Goal: Information Seeking & Learning: Check status

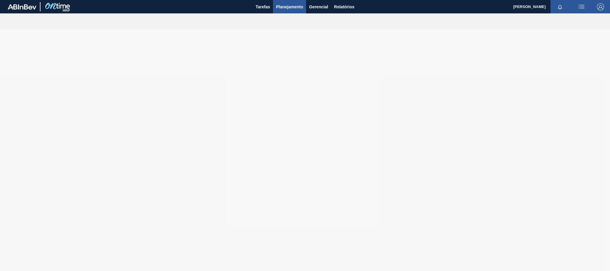
click at [289, 7] on span "Planejamento" at bounding box center [289, 6] width 27 height 7
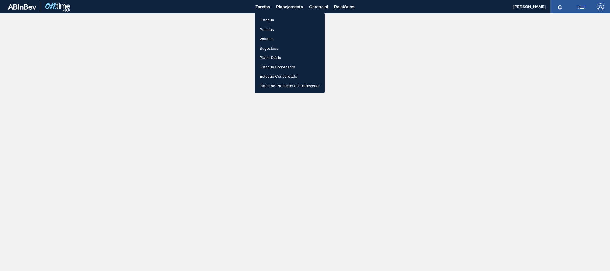
click at [289, 19] on li "Estoque" at bounding box center [290, 20] width 70 height 10
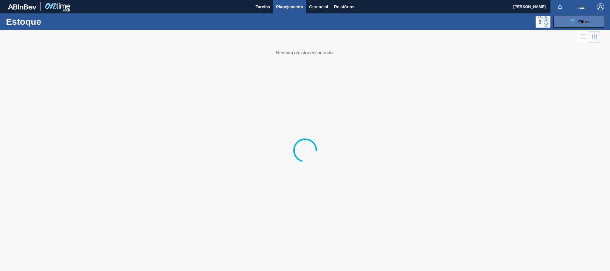
click at [581, 23] on span "Filtro" at bounding box center [583, 21] width 10 height 5
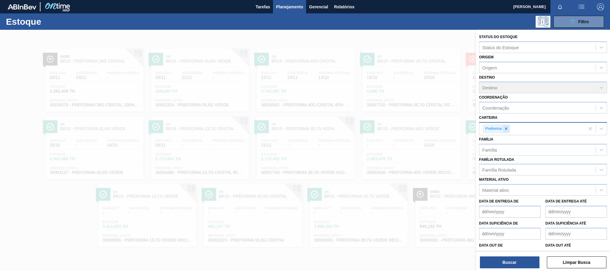
click at [508, 129] on div at bounding box center [506, 128] width 7 height 7
click at [508, 129] on div "Carteira" at bounding box center [537, 128] width 116 height 9
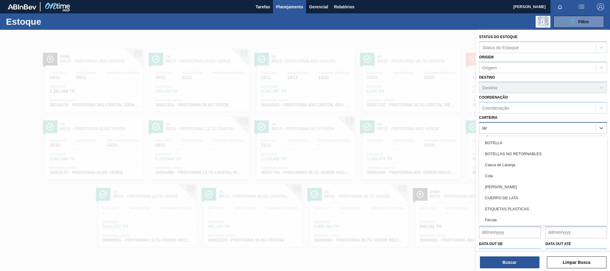
type input "lata"
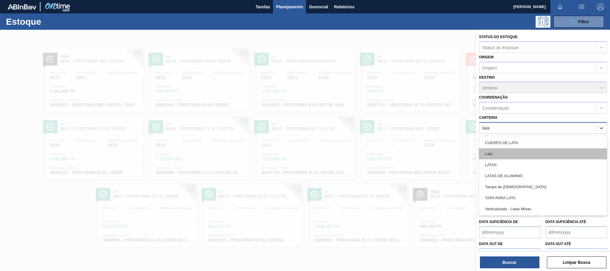
click at [507, 154] on div "Lata" at bounding box center [543, 153] width 128 height 11
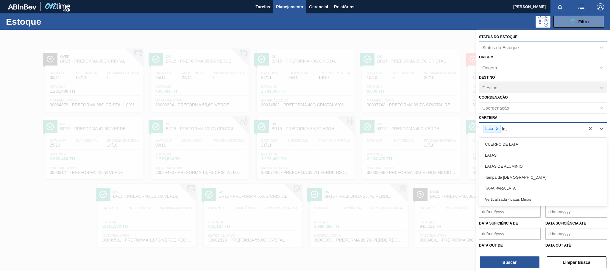
type input "lata"
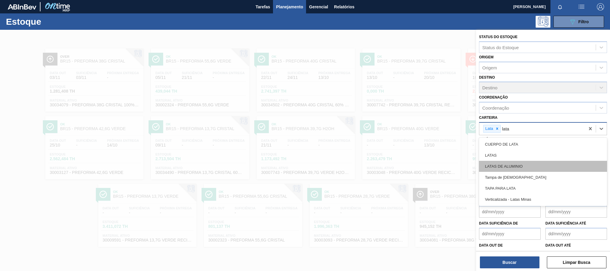
click at [504, 168] on div "LATAS DE ALUMINIO" at bounding box center [543, 166] width 128 height 11
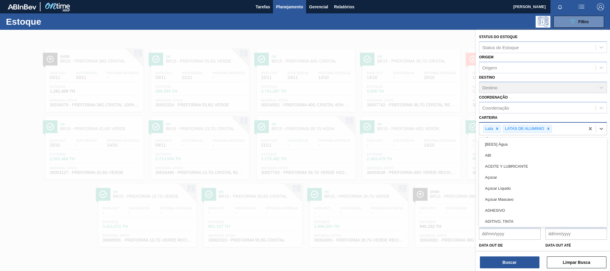
click at [560, 128] on div "Lata LATAS DE ALUMINIO" at bounding box center [532, 129] width 106 height 12
type input "lata"
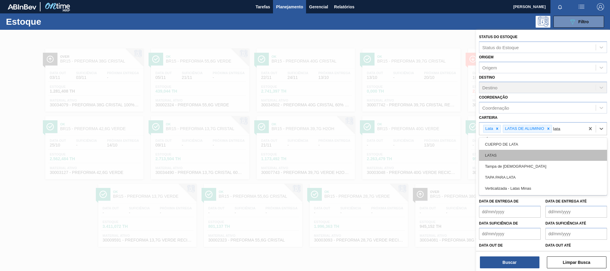
click at [523, 155] on div "LATAS" at bounding box center [543, 155] width 128 height 11
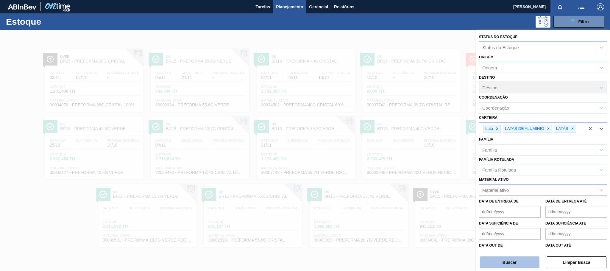
click at [520, 261] on button "Buscar" at bounding box center [510, 262] width 60 height 12
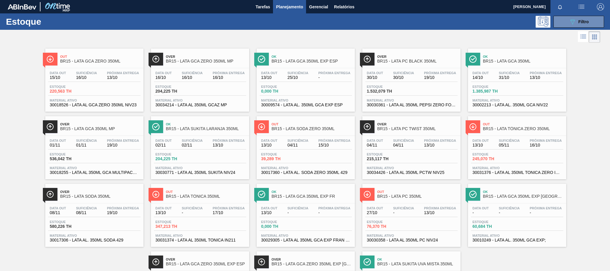
click at [98, 78] on div "Suficiência 16/10" at bounding box center [86, 75] width 24 height 9
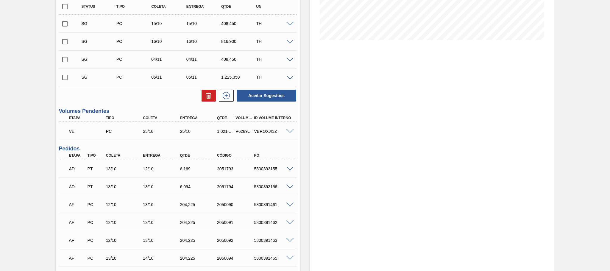
scroll to position [223, 0]
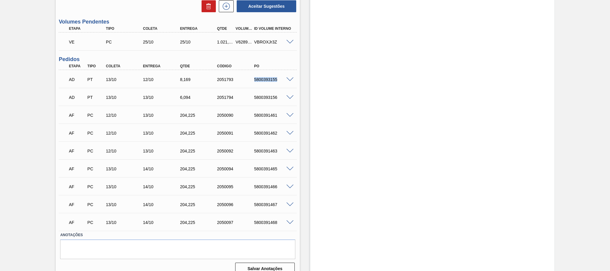
drag, startPoint x: 253, startPoint y: 80, endPoint x: 278, endPoint y: 82, distance: 25.1
click at [278, 82] on div "5800393155" at bounding box center [274, 79] width 42 height 5
copy div "5800393155"
click at [288, 81] on span at bounding box center [289, 79] width 7 height 4
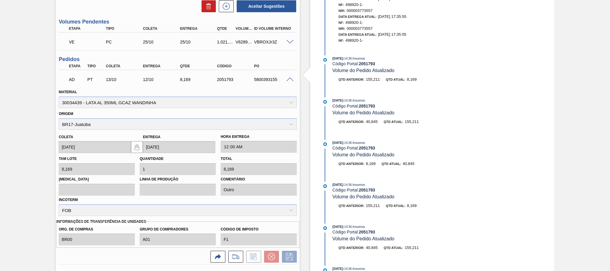
click at [288, 82] on span at bounding box center [289, 79] width 7 height 4
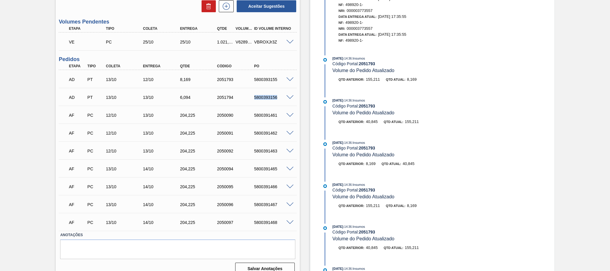
drag, startPoint x: 251, startPoint y: 99, endPoint x: 280, endPoint y: 99, distance: 28.9
click at [280, 99] on div "5800393156" at bounding box center [268, 97] width 37 height 5
copy div "5800393156"
click at [291, 99] on span at bounding box center [289, 97] width 7 height 4
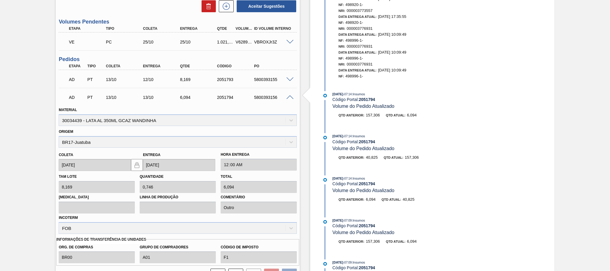
click at [288, 99] on span at bounding box center [289, 97] width 7 height 4
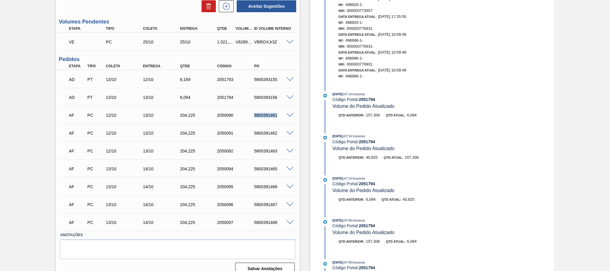
drag, startPoint x: 250, startPoint y: 120, endPoint x: 277, endPoint y: 119, distance: 26.8
click at [277, 118] on div "5800391461" at bounding box center [268, 115] width 37 height 5
copy div "5800391461"
drag, startPoint x: 252, startPoint y: 137, endPoint x: 277, endPoint y: 137, distance: 25.3
click at [277, 135] on div "5800391462" at bounding box center [274, 133] width 42 height 5
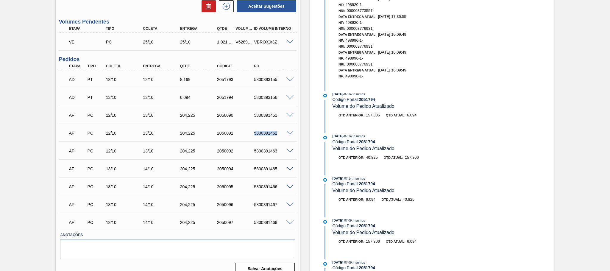
copy div "5800391462"
drag, startPoint x: 252, startPoint y: 153, endPoint x: 278, endPoint y: 154, distance: 25.6
click at [278, 153] on div "5800391463" at bounding box center [274, 151] width 42 height 5
copy div "5800391463"
drag, startPoint x: 251, startPoint y: 171, endPoint x: 281, endPoint y: 171, distance: 30.4
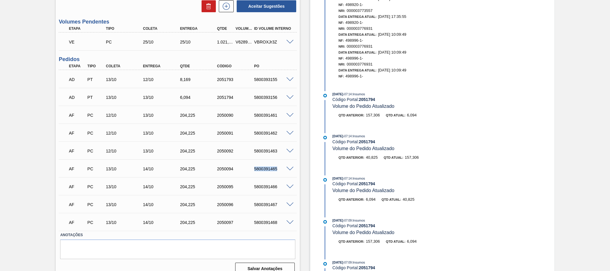
click at [281, 171] on div "5800391465" at bounding box center [268, 168] width 37 height 5
copy div "5800391465"
drag, startPoint x: 252, startPoint y: 190, endPoint x: 278, endPoint y: 189, distance: 25.9
click at [278, 189] on div "5800391466" at bounding box center [274, 186] width 42 height 5
copy div "5800391466"
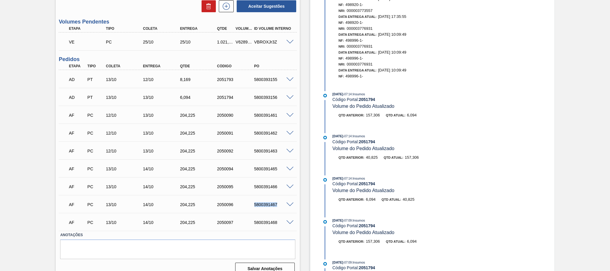
drag, startPoint x: 253, startPoint y: 207, endPoint x: 279, endPoint y: 207, distance: 26.8
click at [279, 207] on div "5800391467" at bounding box center [274, 204] width 42 height 5
copy div "5800391467"
drag, startPoint x: 250, startPoint y: 224, endPoint x: 278, endPoint y: 227, distance: 27.5
click at [278, 227] on div "AF PC 13/10 14/10 204,225 2050097 5800391468" at bounding box center [176, 222] width 222 height 12
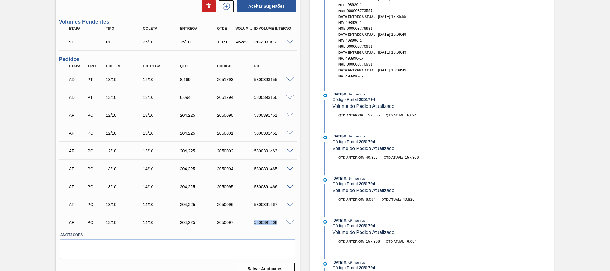
copy div "5800391468"
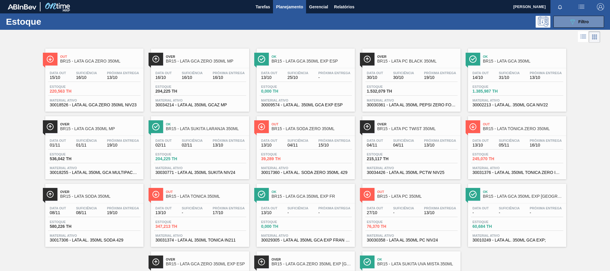
click at [225, 82] on div "Data out 16/10 Suficiência 16/10 Próxima Entrega 16/10" at bounding box center [200, 76] width 92 height 11
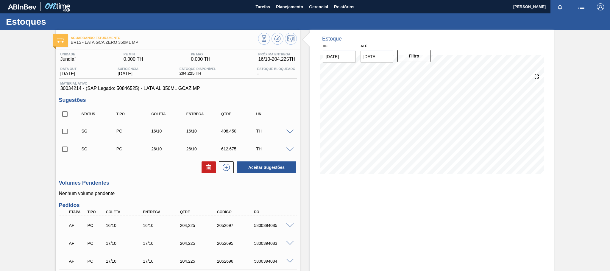
scroll to position [49, 0]
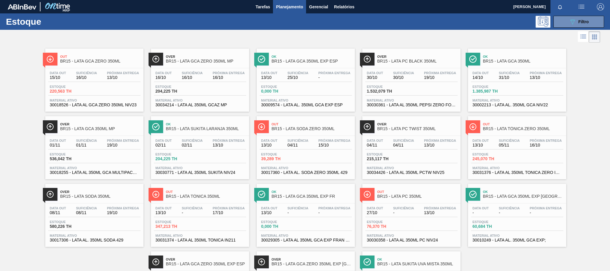
click at [98, 83] on div "Data out 15/10 Suficiência 16/10 Próxima Entrega 13/10 Estoque 220,563 TH Mater…" at bounding box center [94, 88] width 98 height 40
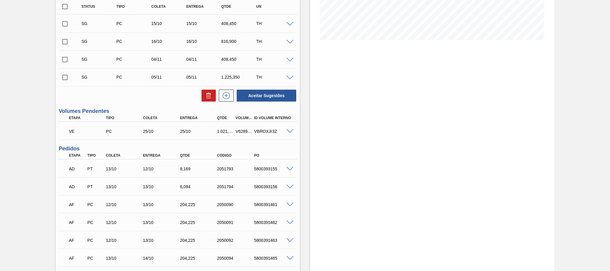
scroll to position [179, 0]
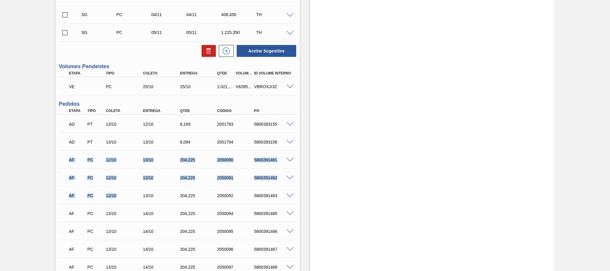
drag, startPoint x: 66, startPoint y: 162, endPoint x: 126, endPoint y: 198, distance: 70.3
click at [126, 198] on div "AD PT 13/10 12/10 8,169 2051793 5800393155 Material 30034439 - LATA AL 350ML GC…" at bounding box center [178, 195] width 238 height 161
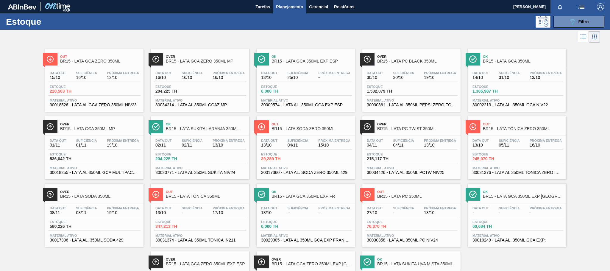
click at [187, 73] on span "Suficiência" at bounding box center [192, 73] width 21 height 4
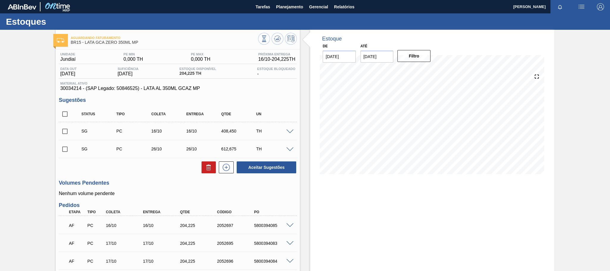
scroll to position [45, 0]
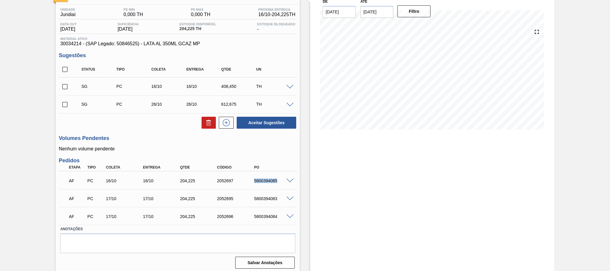
drag, startPoint x: 252, startPoint y: 181, endPoint x: 279, endPoint y: 182, distance: 27.7
click at [279, 182] on div "5800394085" at bounding box center [274, 180] width 42 height 5
copy div "5800394085"
drag, startPoint x: 252, startPoint y: 201, endPoint x: 279, endPoint y: 201, distance: 27.7
click at [279, 201] on div "5800394083" at bounding box center [274, 198] width 42 height 5
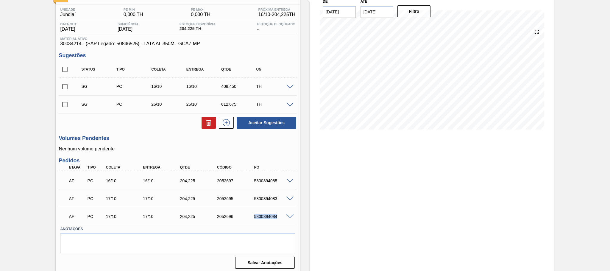
drag, startPoint x: 250, startPoint y: 220, endPoint x: 276, endPoint y: 217, distance: 26.3
click at [276, 217] on div "5800394084" at bounding box center [268, 216] width 37 height 5
click at [290, 180] on span at bounding box center [289, 181] width 7 height 4
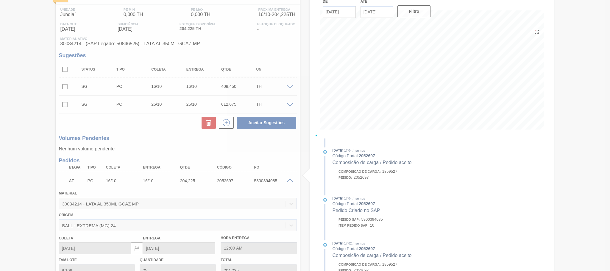
click at [290, 180] on span at bounding box center [289, 181] width 7 height 4
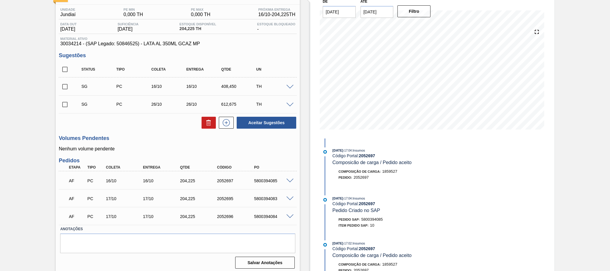
click at [287, 196] on div "AF PC 17/10 17/10 204,225 2052695 5800394083" at bounding box center [178, 197] width 238 height 15
click at [288, 198] on span at bounding box center [289, 198] width 7 height 4
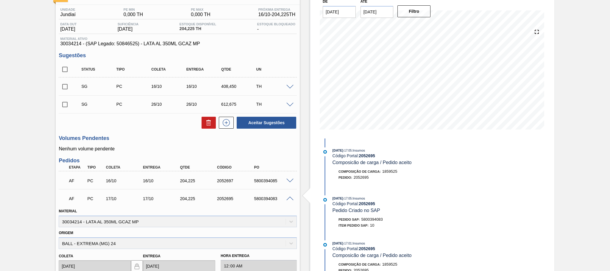
click at [288, 198] on span at bounding box center [289, 198] width 7 height 4
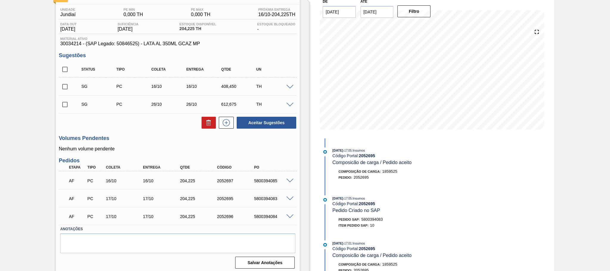
click at [286, 215] on div "AF PC 17/10 17/10 204,225 2052696 5800394084" at bounding box center [176, 216] width 222 height 12
click at [288, 219] on span at bounding box center [289, 216] width 7 height 4
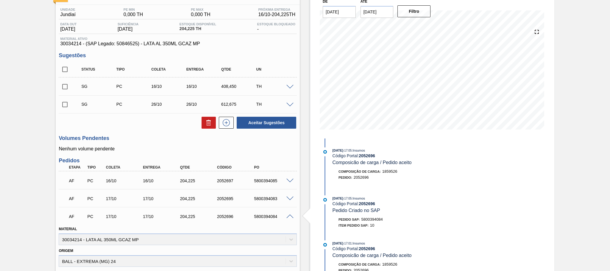
click at [288, 218] on span at bounding box center [289, 216] width 7 height 4
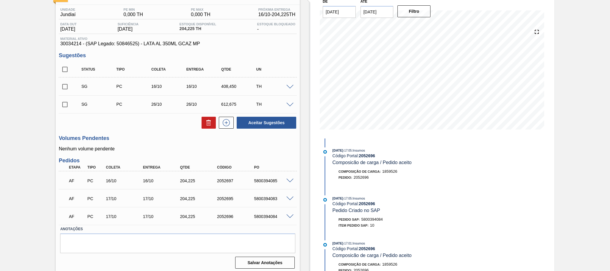
scroll to position [0, 0]
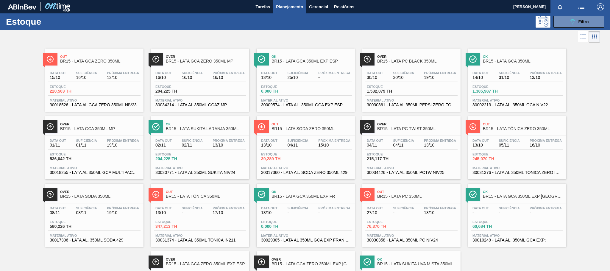
click at [312, 71] on div "Data out 13/10 Suficiência 25/10 Próxima Entrega -" at bounding box center [306, 76] width 92 height 11
click at [417, 78] on div "Data out 30/10 Suficiência 30/10 Próxima Entrega 19/10" at bounding box center [411, 76] width 92 height 11
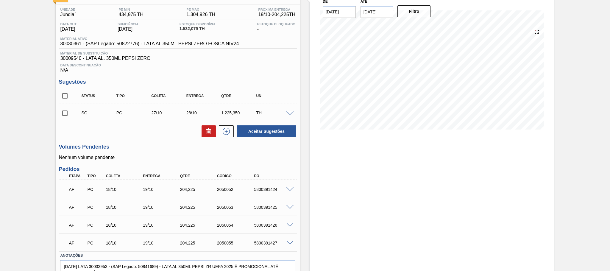
scroll to position [76, 0]
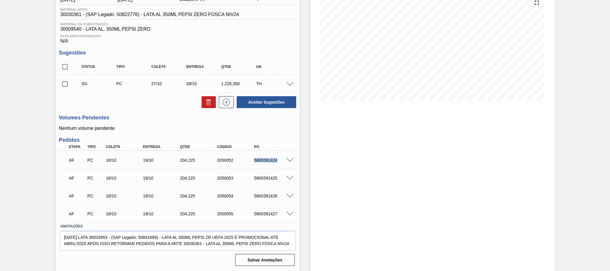
drag, startPoint x: 252, startPoint y: 161, endPoint x: 277, endPoint y: 162, distance: 24.8
click at [277, 162] on div "AF PC 18/10 19/10 204,225 2050052 5800391424" at bounding box center [176, 160] width 222 height 12
drag, startPoint x: 253, startPoint y: 179, endPoint x: 278, endPoint y: 179, distance: 25.0
click at [278, 179] on div "5800391425" at bounding box center [274, 178] width 42 height 5
drag, startPoint x: 252, startPoint y: 197, endPoint x: 279, endPoint y: 197, distance: 27.7
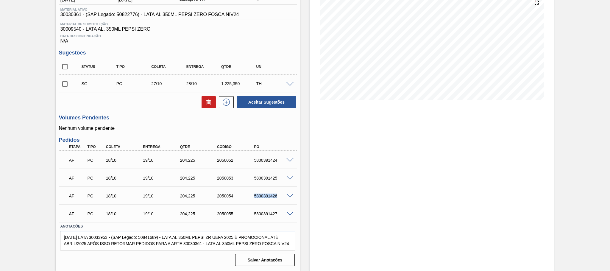
click at [279, 197] on div "5800391426" at bounding box center [274, 195] width 42 height 5
drag, startPoint x: 251, startPoint y: 215, endPoint x: 276, endPoint y: 214, distance: 25.0
click at [276, 214] on div "5800391427" at bounding box center [268, 213] width 37 height 5
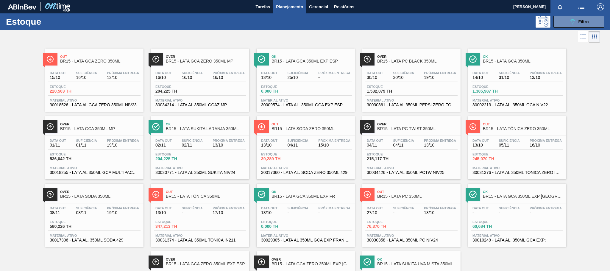
click at [494, 78] on div "Data out 14/10 Suficiência 31/10 Próxima Entrega 13/10" at bounding box center [517, 76] width 92 height 11
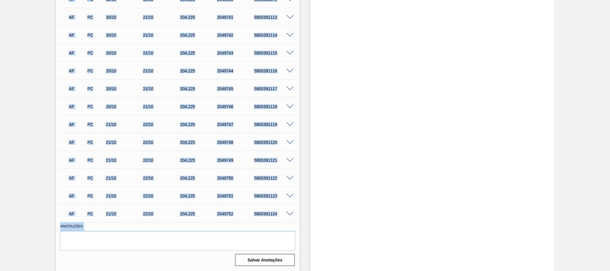
scroll to position [420, 0]
drag, startPoint x: 63, startPoint y: 106, endPoint x: 127, endPoint y: 265, distance: 171.6
click at [121, 226] on label "Anotações" at bounding box center [177, 226] width 235 height 9
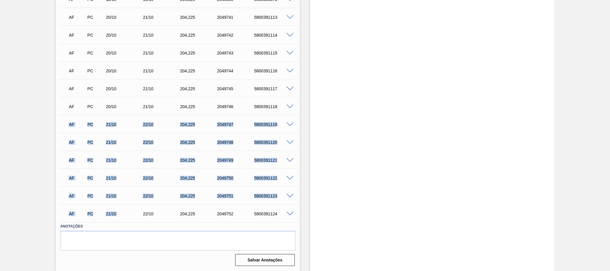
drag, startPoint x: 122, startPoint y: 216, endPoint x: 70, endPoint y: 127, distance: 103.0
click at [70, 127] on div "AD PC 11/10 11/10 204,225 2046841 5800388375 Material 30002213 - LATA AL. 350ML…" at bounding box center [178, 61] width 238 height 321
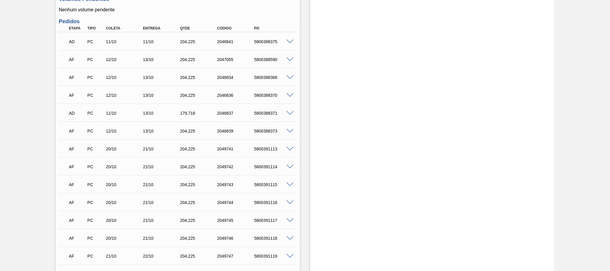
click at [61, 40] on span at bounding box center [63, 41] width 9 height 12
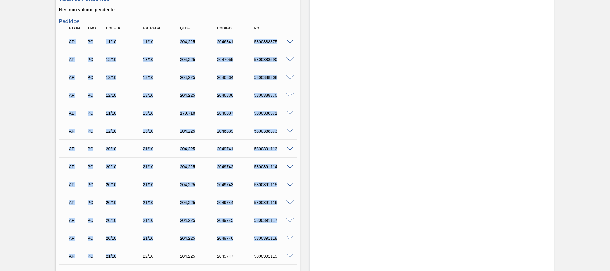
drag, startPoint x: 62, startPoint y: 42, endPoint x: 132, endPoint y: 239, distance: 209.0
click at [121, 258] on div "AD PC 11/10 11/10 204,225 2046841 5800388375 Material 30002213 - LATA AL. 350ML…" at bounding box center [178, 192] width 238 height 321
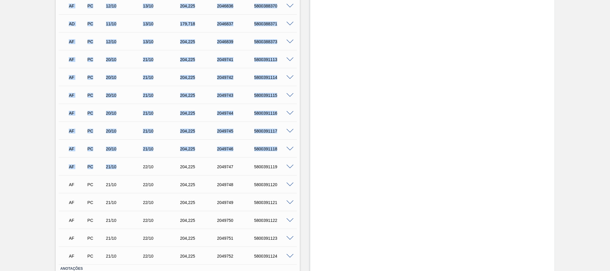
scroll to position [420, 0]
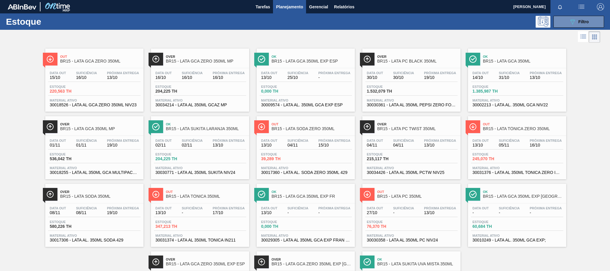
click at [107, 147] on span "19/10" at bounding box center [123, 145] width 32 height 4
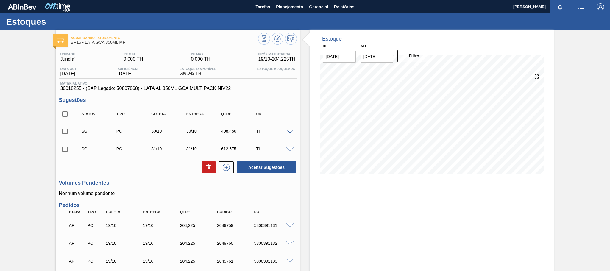
scroll to position [84, 0]
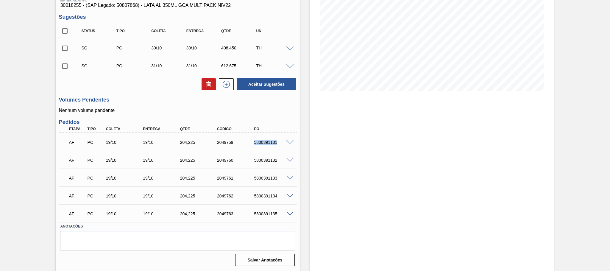
drag, startPoint x: 252, startPoint y: 139, endPoint x: 276, endPoint y: 144, distance: 24.5
click at [276, 144] on div "AF PC 19/10 19/10 204,225 2049759 5800391131" at bounding box center [176, 142] width 222 height 12
drag, startPoint x: 253, startPoint y: 159, endPoint x: 277, endPoint y: 160, distance: 24.4
click at [277, 160] on div "5800391132" at bounding box center [274, 160] width 42 height 5
drag, startPoint x: 253, startPoint y: 176, endPoint x: 276, endPoint y: 179, distance: 23.4
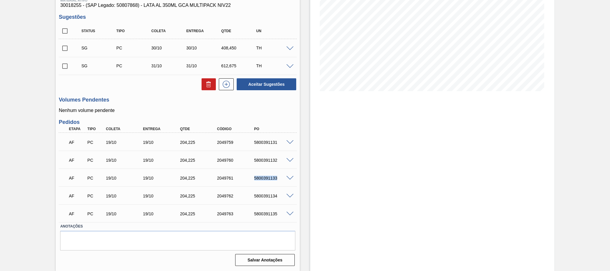
click at [276, 179] on div "5800391133" at bounding box center [274, 178] width 42 height 5
drag, startPoint x: 251, startPoint y: 193, endPoint x: 277, endPoint y: 196, distance: 26.1
click at [277, 196] on div "AF PC 19/10 19/10 204,225 2049762 5800391134" at bounding box center [176, 195] width 222 height 12
drag, startPoint x: 248, startPoint y: 214, endPoint x: 276, endPoint y: 213, distance: 28.6
click at [276, 213] on div "AF PC 19/10 19/10 204,225 2049763 5800391135" at bounding box center [176, 213] width 222 height 12
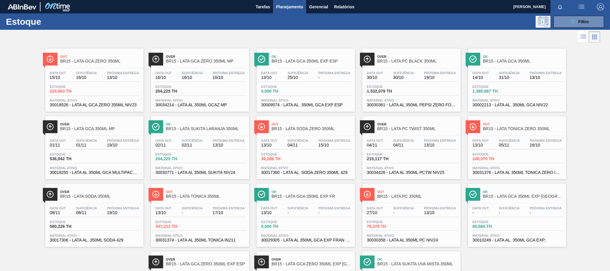
click at [227, 161] on div "Estoque 204,225 TH" at bounding box center [200, 157] width 92 height 11
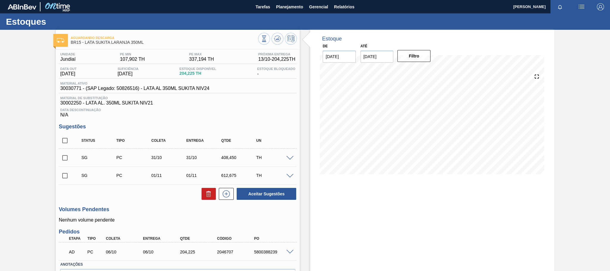
scroll to position [40, 0]
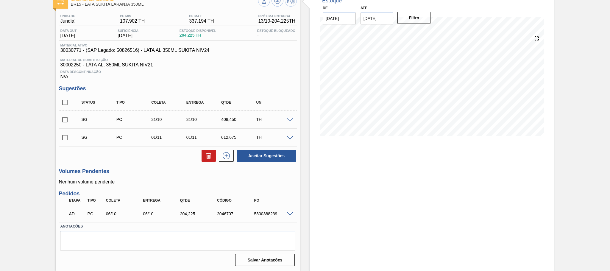
click at [289, 213] on span at bounding box center [289, 214] width 7 height 4
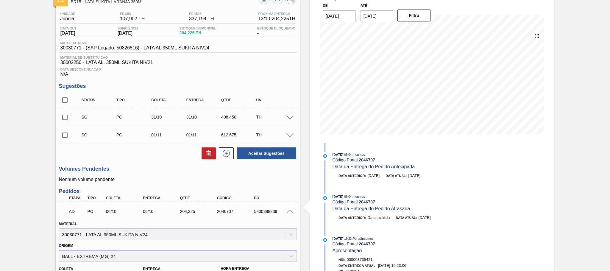
scroll to position [130, 0]
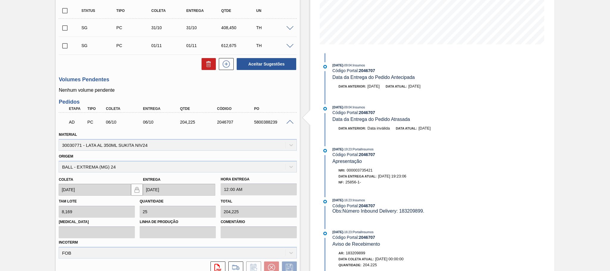
click at [288, 122] on span at bounding box center [289, 122] width 7 height 4
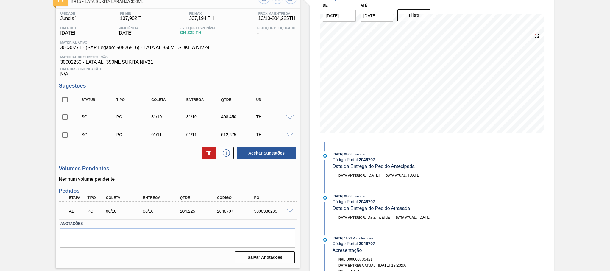
scroll to position [40, 0]
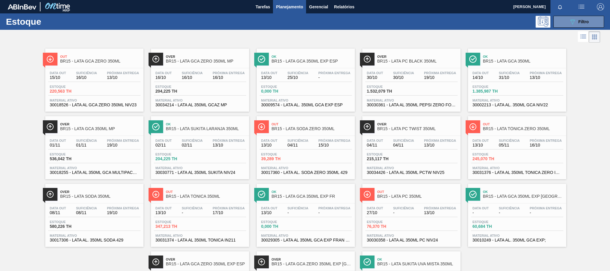
click at [331, 146] on span "15/10" at bounding box center [334, 145] width 32 height 4
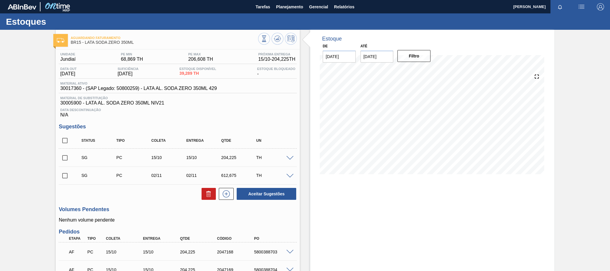
scroll to position [45, 0]
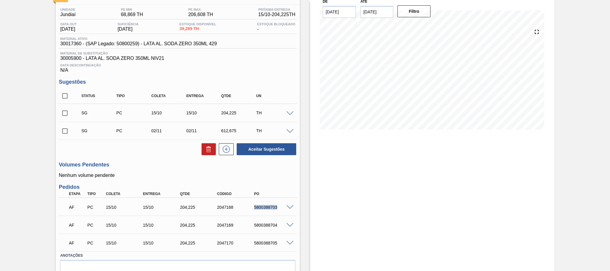
drag, startPoint x: 252, startPoint y: 210, endPoint x: 278, endPoint y: 211, distance: 25.6
click at [278, 210] on div "5800388703" at bounding box center [274, 207] width 42 height 5
drag, startPoint x: 252, startPoint y: 227, endPoint x: 276, endPoint y: 229, distance: 23.9
click at [276, 227] on div "5800388704" at bounding box center [274, 225] width 42 height 5
drag, startPoint x: 252, startPoint y: 247, endPoint x: 279, endPoint y: 248, distance: 26.8
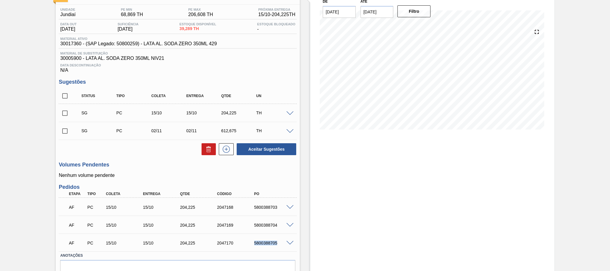
click at [279, 248] on div "AF PC 15/10 15/10 204,225 2047170 5800388705" at bounding box center [176, 242] width 222 height 12
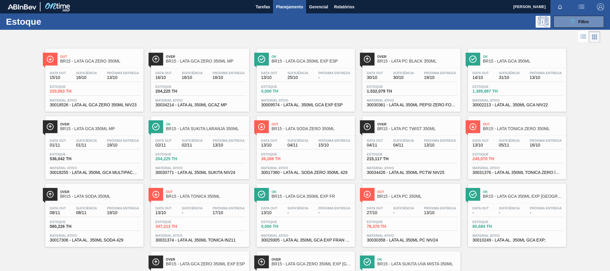
click at [397, 146] on span "04/11" at bounding box center [403, 145] width 21 height 4
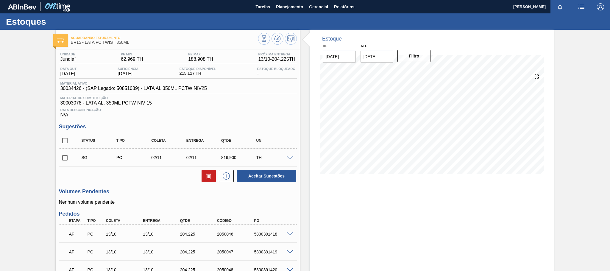
scroll to position [45, 0]
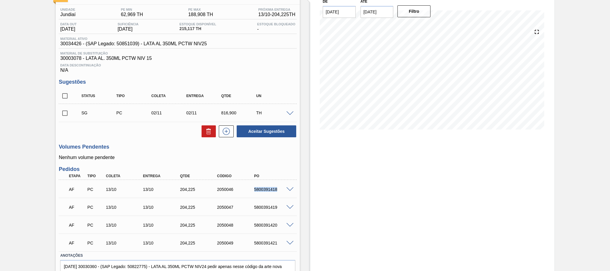
drag, startPoint x: 253, startPoint y: 192, endPoint x: 276, endPoint y: 196, distance: 23.5
click at [276, 195] on div "AF PC 13/10 13/10 204,225 2050046 5800391418" at bounding box center [176, 189] width 222 height 12
drag, startPoint x: 253, startPoint y: 210, endPoint x: 281, endPoint y: 212, distance: 28.6
click at [281, 210] on div "5800391419" at bounding box center [274, 207] width 42 height 5
drag, startPoint x: 248, startPoint y: 229, endPoint x: 279, endPoint y: 230, distance: 30.4
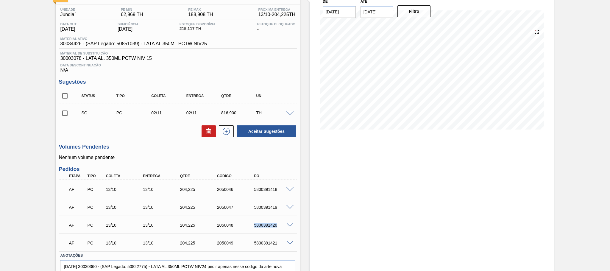
click at [279, 230] on div "AF PC 13/10 13/10 204,225 2050048 5800391420" at bounding box center [176, 224] width 222 height 12
drag, startPoint x: 249, startPoint y: 245, endPoint x: 279, endPoint y: 247, distance: 29.5
click at [279, 245] on div "5800391421" at bounding box center [268, 242] width 37 height 5
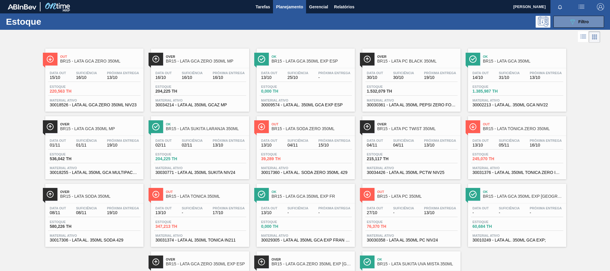
click at [539, 147] on span "16/10" at bounding box center [545, 145] width 32 height 4
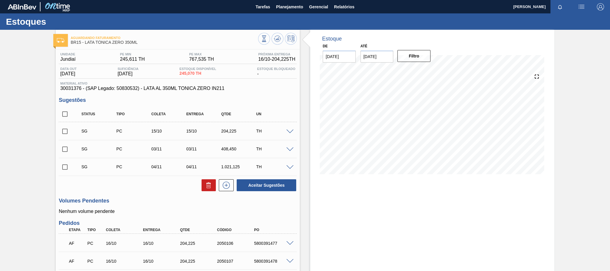
scroll to position [89, 0]
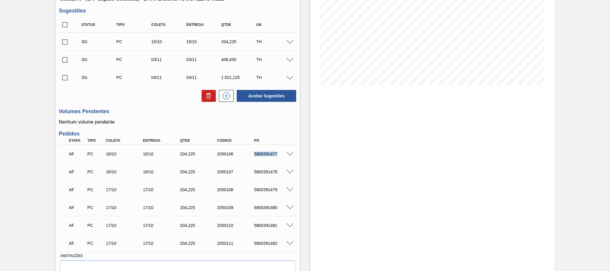
drag, startPoint x: 250, startPoint y: 155, endPoint x: 280, endPoint y: 156, distance: 29.5
click at [280, 156] on div "5800391477" at bounding box center [268, 153] width 37 height 5
drag, startPoint x: 251, startPoint y: 172, endPoint x: 275, endPoint y: 174, distance: 24.4
click at [275, 174] on div "5800391478" at bounding box center [268, 171] width 37 height 5
click at [268, 182] on div "AF PC 17/10 17/10 204,225 2050108 5800391479 Material 30031376 - LATA AL 350ML …" at bounding box center [178, 189] width 238 height 18
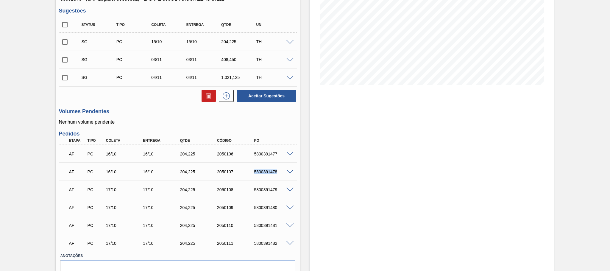
drag, startPoint x: 252, startPoint y: 173, endPoint x: 282, endPoint y: 174, distance: 29.5
click at [282, 174] on div "5800391478" at bounding box center [274, 171] width 42 height 5
drag, startPoint x: 247, startPoint y: 193, endPoint x: 276, endPoint y: 193, distance: 28.9
click at [276, 193] on div "AF PC 17/10 17/10 204,225 2050108 5800391479" at bounding box center [176, 189] width 222 height 12
drag, startPoint x: 249, startPoint y: 207, endPoint x: 277, endPoint y: 209, distance: 27.7
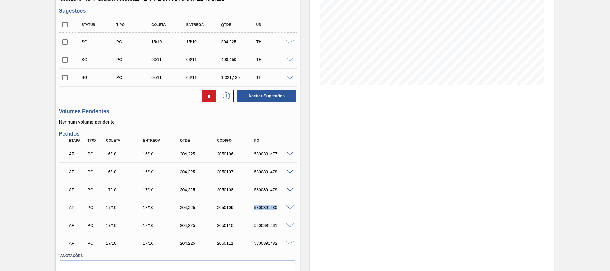
click at [277, 209] on div "5800391480" at bounding box center [268, 207] width 37 height 5
drag, startPoint x: 247, startPoint y: 227, endPoint x: 278, endPoint y: 227, distance: 30.4
click at [278, 227] on div "AF PC 17/10 17/10 204,225 2050110 5800391481" at bounding box center [176, 225] width 222 height 12
drag, startPoint x: 248, startPoint y: 242, endPoint x: 279, endPoint y: 248, distance: 31.7
click at [279, 248] on div "AF PC 17/10 17/10 204,225 2050111 5800391482" at bounding box center [176, 243] width 222 height 12
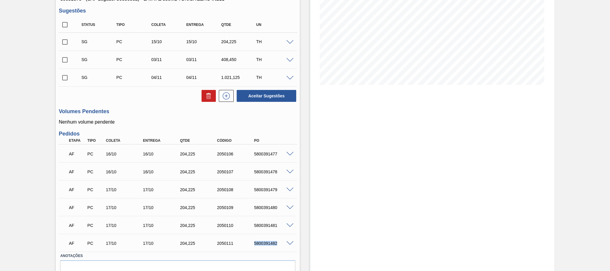
scroll to position [0, 0]
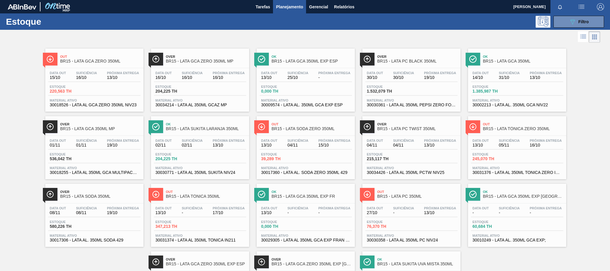
click at [87, 222] on div "Data out 08/11 Suficiência 08/11 Próxima Entrega 19/10 Estoque 580,226 TH Mater…" at bounding box center [94, 223] width 98 height 40
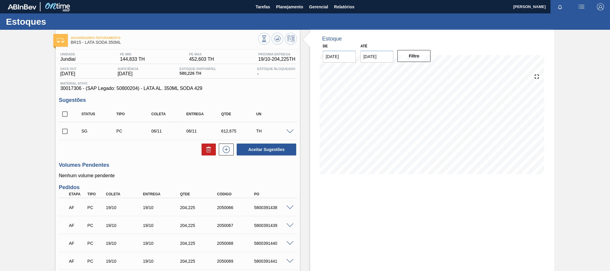
scroll to position [45, 0]
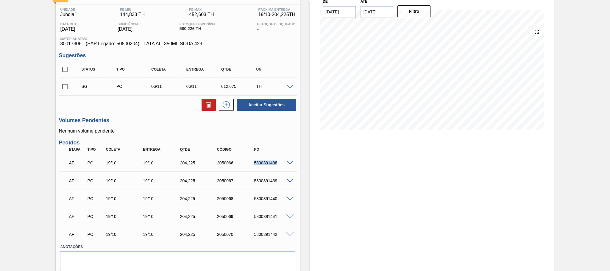
drag, startPoint x: 251, startPoint y: 164, endPoint x: 278, endPoint y: 167, distance: 26.6
click at [278, 167] on div "AF PC 19/10 19/10 204,225 2050066 5800391438" at bounding box center [176, 162] width 222 height 12
drag, startPoint x: 253, startPoint y: 184, endPoint x: 279, endPoint y: 183, distance: 26.2
click at [279, 183] on div "5800391439" at bounding box center [274, 180] width 42 height 5
drag, startPoint x: 249, startPoint y: 199, endPoint x: 279, endPoint y: 200, distance: 30.1
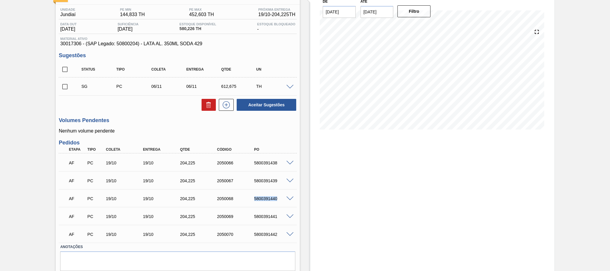
click at [279, 200] on div "5800391440" at bounding box center [268, 198] width 37 height 5
drag, startPoint x: 249, startPoint y: 218, endPoint x: 278, endPoint y: 220, distance: 28.3
click at [278, 219] on div "5800391441" at bounding box center [268, 216] width 37 height 5
drag, startPoint x: 249, startPoint y: 236, endPoint x: 280, endPoint y: 238, distance: 30.5
click at [280, 238] on div "AF PC 19/10 19/10 204,225 2050070 5800391442" at bounding box center [176, 234] width 222 height 12
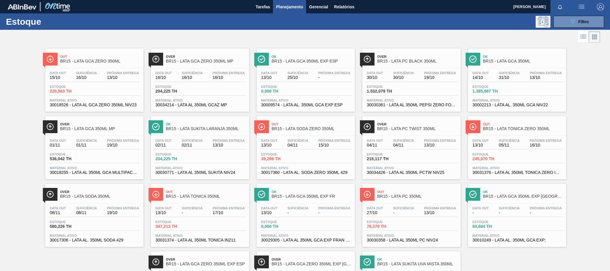
click at [218, 206] on div "Data out 13/10 Suficiência - Próxima Entrega 17/10 Estoque 347,213 TH Material …" at bounding box center [200, 223] width 98 height 40
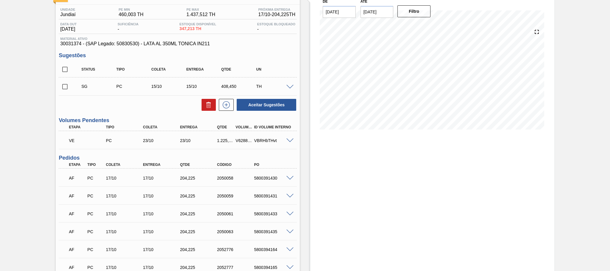
scroll to position [117, 0]
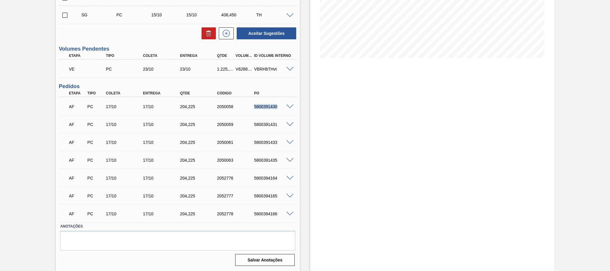
drag, startPoint x: 251, startPoint y: 105, endPoint x: 279, endPoint y: 107, distance: 27.5
click at [279, 107] on div "5800391430" at bounding box center [268, 106] width 37 height 5
drag, startPoint x: 250, startPoint y: 123, endPoint x: 277, endPoint y: 129, distance: 27.4
click at [277, 129] on div "AF PC 17/10 17/10 204,225 2050059 5800391431" at bounding box center [176, 124] width 222 height 12
drag, startPoint x: 251, startPoint y: 141, endPoint x: 279, endPoint y: 143, distance: 27.7
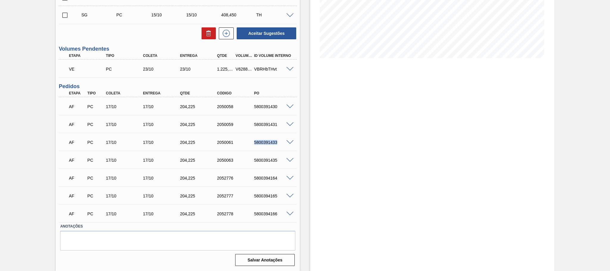
click at [279, 143] on div "5800391433" at bounding box center [268, 142] width 37 height 5
drag, startPoint x: 249, startPoint y: 160, endPoint x: 282, endPoint y: 162, distance: 32.2
click at [282, 162] on div "5800391435" at bounding box center [268, 160] width 37 height 5
drag, startPoint x: 250, startPoint y: 178, endPoint x: 278, endPoint y: 179, distance: 27.7
click at [278, 179] on div "5800394164" at bounding box center [268, 178] width 37 height 5
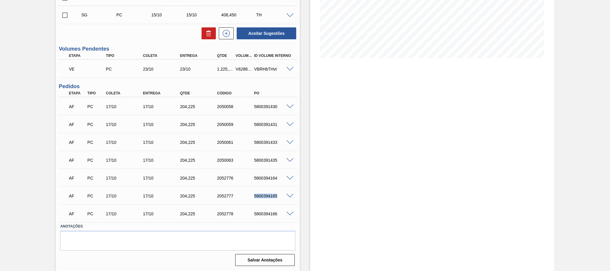
drag, startPoint x: 251, startPoint y: 196, endPoint x: 279, endPoint y: 198, distance: 27.5
click at [279, 198] on div "5800394165" at bounding box center [268, 195] width 37 height 5
drag, startPoint x: 253, startPoint y: 214, endPoint x: 279, endPoint y: 212, distance: 26.5
click at [279, 212] on div "5800394166" at bounding box center [274, 213] width 42 height 5
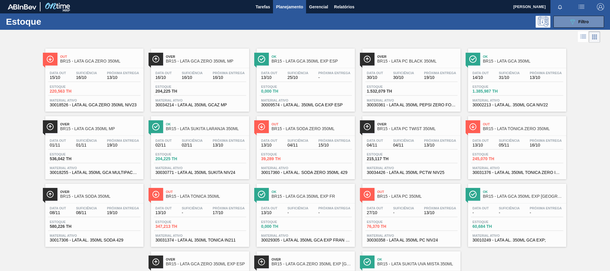
scroll to position [65, 0]
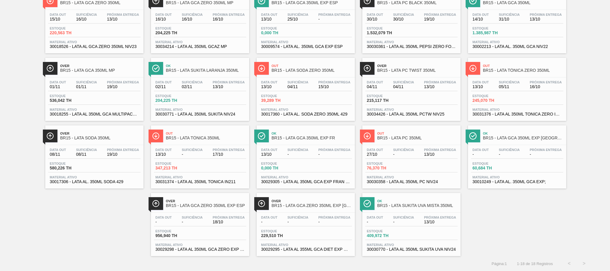
click at [315, 154] on div "Data out 13/10 Suficiência - Próxima Entrega -" at bounding box center [306, 153] width 92 height 11
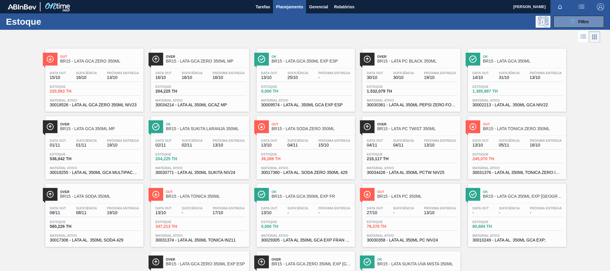
scroll to position [65, 0]
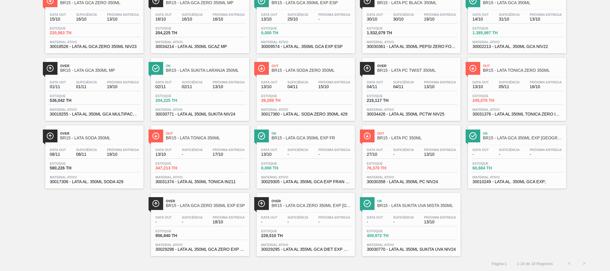
click at [422, 148] on div "Próxima Entrega 13/10" at bounding box center [439, 152] width 35 height 9
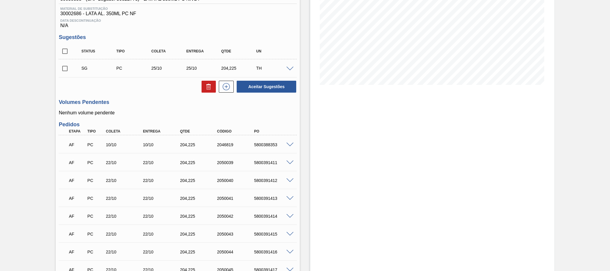
scroll to position [148, 0]
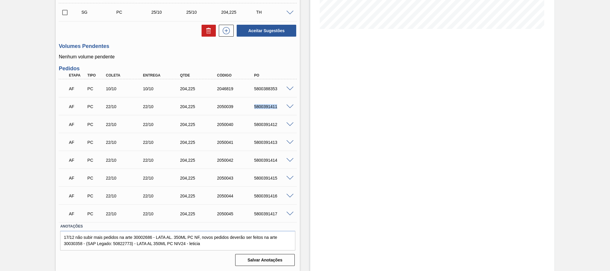
drag, startPoint x: 251, startPoint y: 106, endPoint x: 281, endPoint y: 109, distance: 30.5
click at [282, 109] on div "AF PC 22/10 22/10 204,225 2050039 5800391411" at bounding box center [176, 106] width 222 height 12
drag, startPoint x: 251, startPoint y: 125, endPoint x: 280, endPoint y: 126, distance: 28.6
click at [280, 126] on div "5800391412" at bounding box center [268, 124] width 37 height 5
drag, startPoint x: 254, startPoint y: 143, endPoint x: 278, endPoint y: 143, distance: 23.8
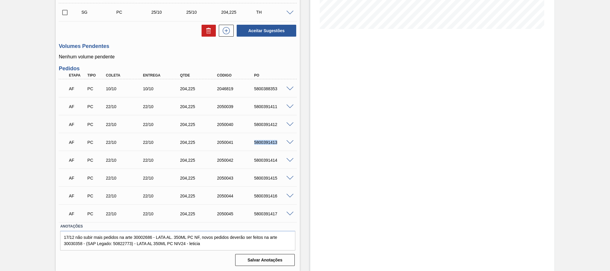
click at [278, 143] on div "5800391413" at bounding box center [274, 142] width 42 height 5
drag, startPoint x: 248, startPoint y: 162, endPoint x: 278, endPoint y: 160, distance: 29.6
click at [278, 160] on div "AF PC 22/10 22/10 204,225 2050042 5800391414" at bounding box center [176, 160] width 222 height 12
drag, startPoint x: 253, startPoint y: 176, endPoint x: 282, endPoint y: 179, distance: 29.3
click at [282, 179] on div "5800391415" at bounding box center [274, 178] width 42 height 5
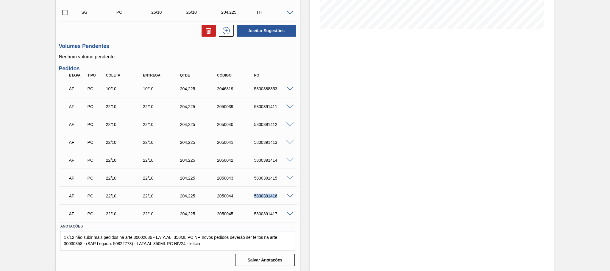
drag, startPoint x: 249, startPoint y: 198, endPoint x: 282, endPoint y: 198, distance: 33.3
click at [282, 198] on div "AF PC 22/10 22/10 204,225 2050044 5800391416" at bounding box center [176, 195] width 222 height 12
drag, startPoint x: 253, startPoint y: 214, endPoint x: 279, endPoint y: 216, distance: 26.3
click at [279, 216] on div "AF PC 22/10 22/10 204,225 2050045 5800391417" at bounding box center [176, 213] width 222 height 12
drag, startPoint x: 252, startPoint y: 89, endPoint x: 279, endPoint y: 93, distance: 26.9
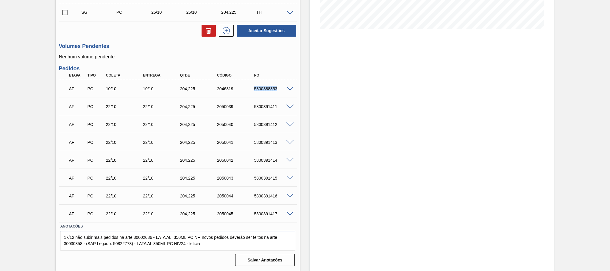
click at [279, 93] on div "AF PC 10/10 10/10 204,225 2046819 5800388353" at bounding box center [176, 88] width 222 height 12
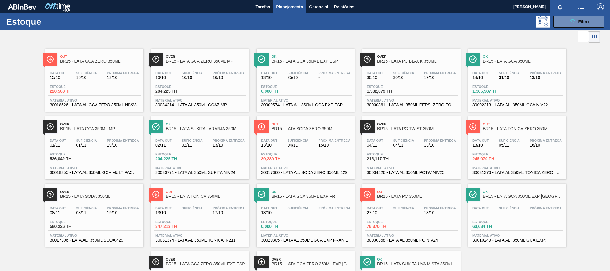
scroll to position [65, 0]
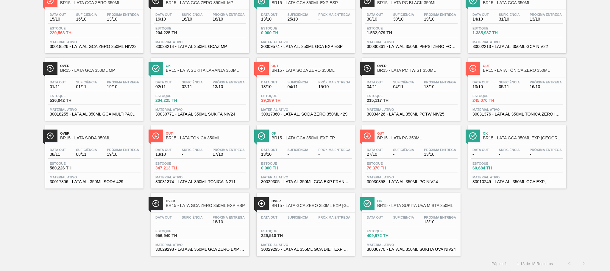
click at [407, 166] on span "76,370 TH" at bounding box center [388, 168] width 42 height 4
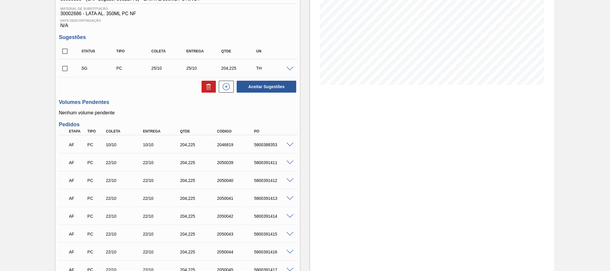
scroll to position [134, 0]
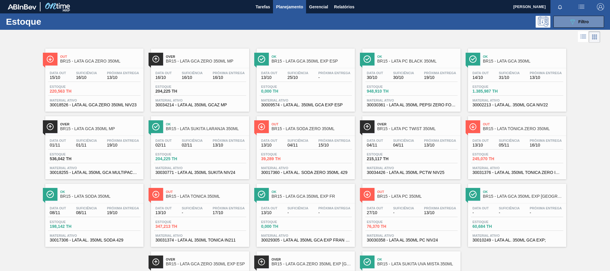
scroll to position [65, 0]
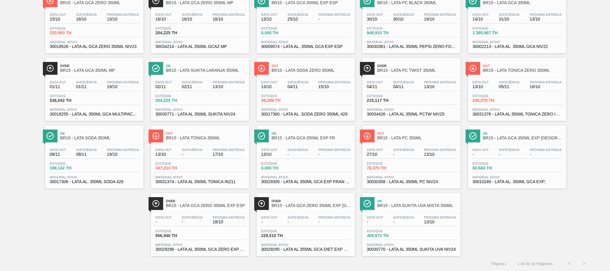
click at [530, 168] on div "Estoque 60,684 TH" at bounding box center [517, 167] width 92 height 11
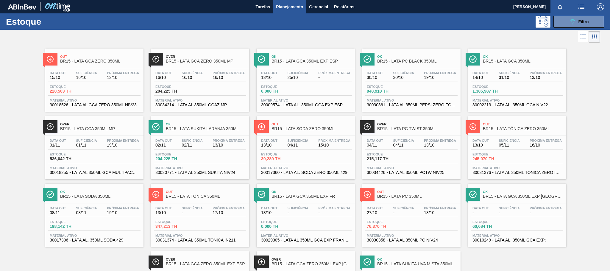
scroll to position [65, 0]
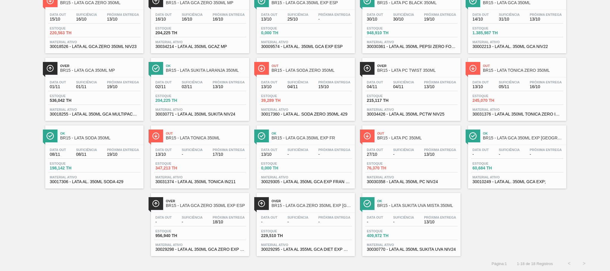
click at [208, 225] on div "Data out - Suficiência - Próxima Entrega 18/10" at bounding box center [200, 220] width 92 height 11
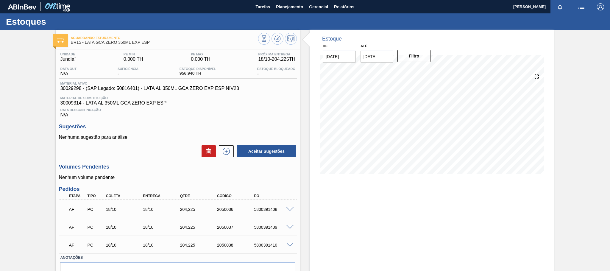
scroll to position [33, 0]
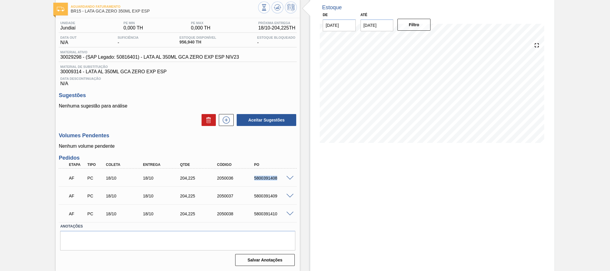
drag, startPoint x: 252, startPoint y: 179, endPoint x: 277, endPoint y: 178, distance: 25.0
click at [277, 178] on div "5800391408" at bounding box center [274, 178] width 42 height 5
drag, startPoint x: 249, startPoint y: 195, endPoint x: 279, endPoint y: 197, distance: 30.4
click at [276, 195] on div "AF PC 18/10 18/10 204,225 2050037 5800391409" at bounding box center [176, 195] width 222 height 12
drag, startPoint x: 251, startPoint y: 214, endPoint x: 278, endPoint y: 214, distance: 26.5
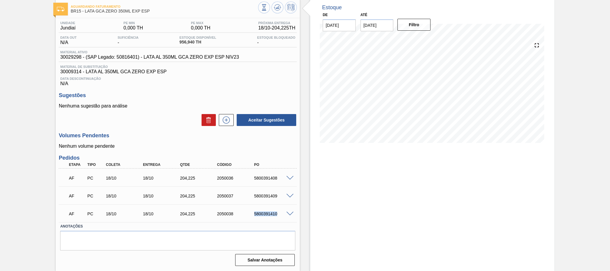
click at [278, 214] on div "5800391410" at bounding box center [268, 213] width 37 height 5
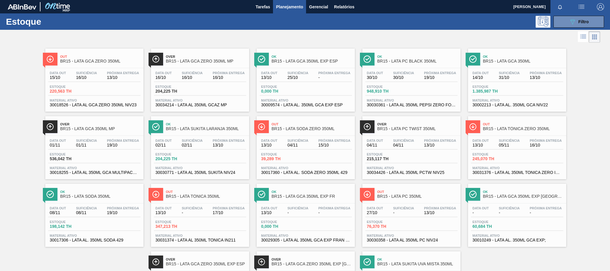
scroll to position [65, 0]
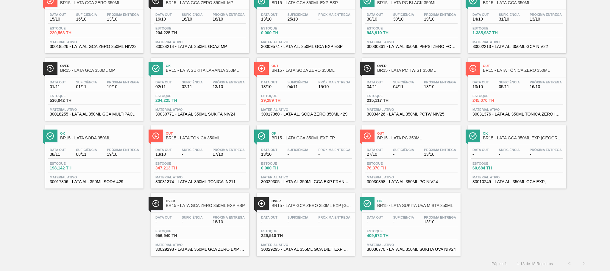
click at [406, 225] on div "Data out - Suficiência - Próxima Entrega 13/10" at bounding box center [411, 220] width 92 height 11
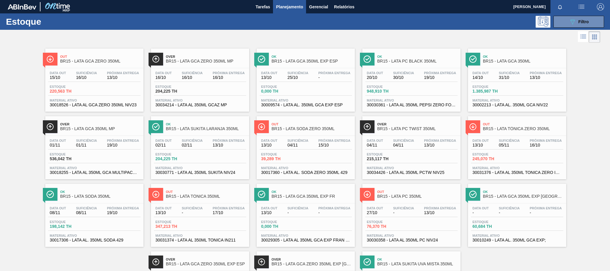
click at [530, 71] on span "Próxima Entrega" at bounding box center [545, 73] width 32 height 4
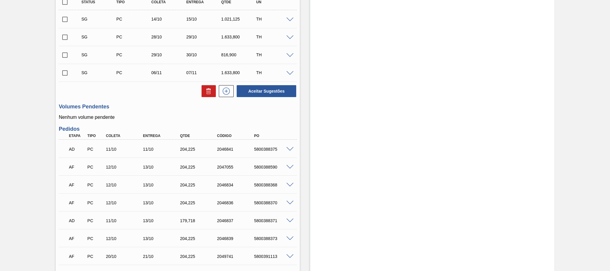
scroll to position [268, 0]
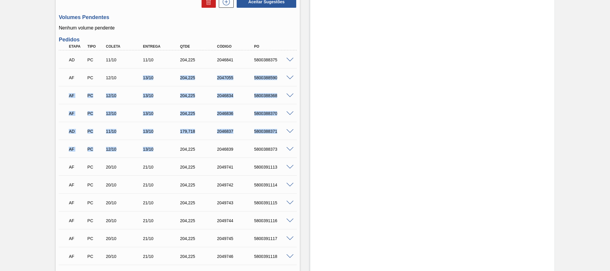
drag, startPoint x: 136, startPoint y: 82, endPoint x: 161, endPoint y: 154, distance: 77.2
click at [161, 154] on div "AD PC 11/10 11/10 204,225 2046841 5800388375 Material 30002213 - LATA AL. 350ML…" at bounding box center [178, 210] width 238 height 321
click at [212, 90] on div "AF PC 12/10 13/10 204,225 2046834 5800388368" at bounding box center [178, 94] width 238 height 15
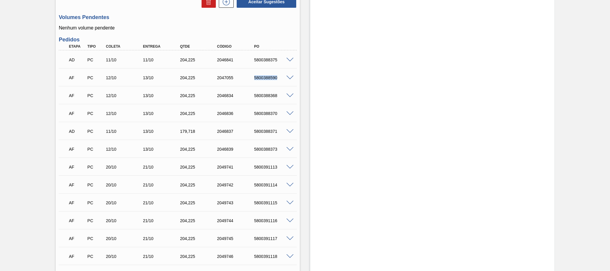
drag, startPoint x: 250, startPoint y: 79, endPoint x: 278, endPoint y: 83, distance: 27.6
click at [278, 83] on div "AF PC 12/10 13/10 204,225 2047055 5800388590" at bounding box center [176, 77] width 222 height 12
drag, startPoint x: 248, startPoint y: 98, endPoint x: 277, endPoint y: 96, distance: 28.3
click at [277, 96] on div "AF PC 12/10 13/10 204,225 2046834 5800388368" at bounding box center [176, 95] width 222 height 12
drag, startPoint x: 252, startPoint y: 116, endPoint x: 281, endPoint y: 115, distance: 29.5
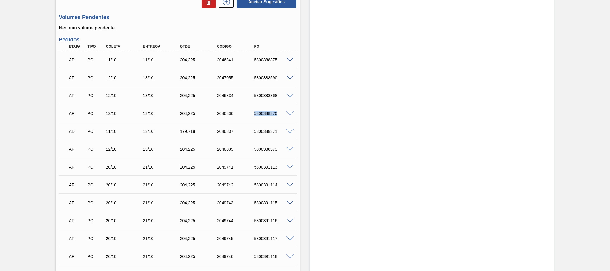
click at [281, 115] on div "5800388370" at bounding box center [274, 113] width 42 height 5
drag, startPoint x: 249, startPoint y: 132, endPoint x: 275, endPoint y: 133, distance: 25.9
click at [275, 133] on div "5800388371" at bounding box center [268, 131] width 37 height 5
click at [259, 138] on div "AD PC 11/10 13/10 179,718 2046837 5800388371" at bounding box center [178, 130] width 238 height 15
drag, startPoint x: 252, startPoint y: 134, endPoint x: 279, endPoint y: 134, distance: 27.1
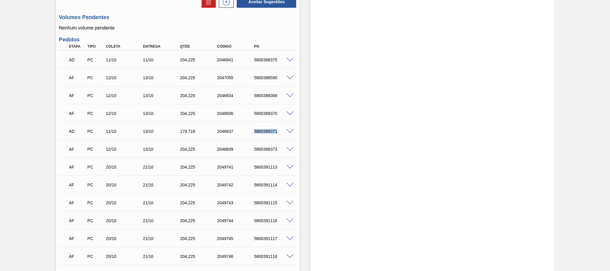
click at [279, 134] on div "5800388371" at bounding box center [274, 131] width 42 height 5
drag, startPoint x: 251, startPoint y: 152, endPoint x: 282, endPoint y: 152, distance: 30.4
click at [282, 151] on div "5800388373" at bounding box center [268, 149] width 37 height 5
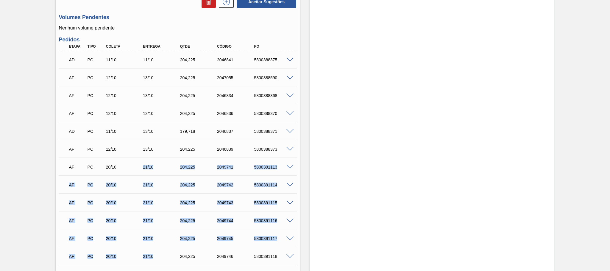
drag, startPoint x: 140, startPoint y: 174, endPoint x: 163, endPoint y: 251, distance: 80.6
click at [158, 259] on div "AD PC 11/10 11/10 204,225 2046841 5800388375 Material 30002213 - LATA AL. 350ML…" at bounding box center [178, 210] width 238 height 321
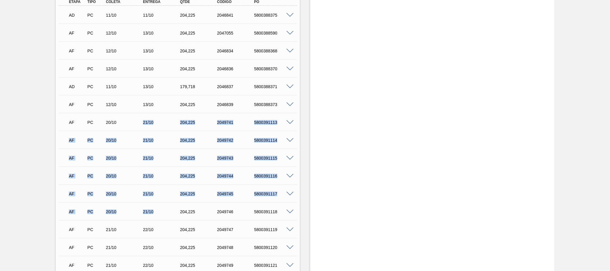
click at [245, 124] on div "2049741" at bounding box center [236, 122] width 42 height 5
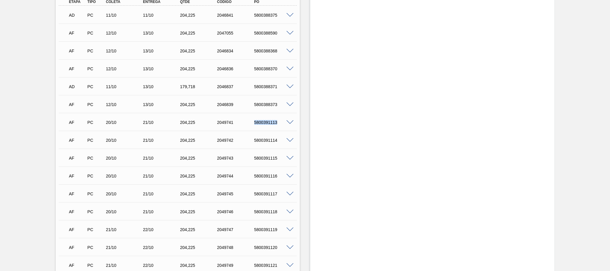
drag, startPoint x: 248, startPoint y: 124, endPoint x: 280, endPoint y: 126, distance: 31.9
click at [280, 126] on div "AF PC 20/10 21/10 204,225 2049741 5800391113" at bounding box center [176, 122] width 222 height 12
drag, startPoint x: 249, startPoint y: 143, endPoint x: 279, endPoint y: 143, distance: 29.8
click at [279, 143] on div "AF PC 20/10 21/10 204,225 2049742 5800391114" at bounding box center [176, 140] width 222 height 12
drag, startPoint x: 250, startPoint y: 162, endPoint x: 277, endPoint y: 159, distance: 27.2
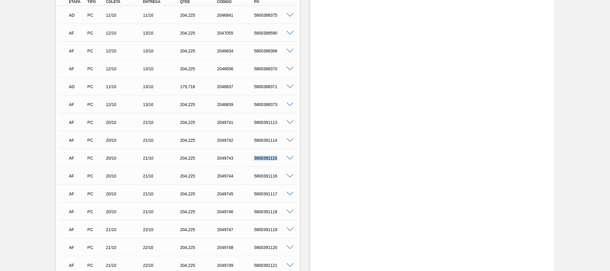
click at [277, 159] on div "5800391115" at bounding box center [268, 158] width 37 height 5
drag, startPoint x: 249, startPoint y: 181, endPoint x: 279, endPoint y: 179, distance: 29.6
click at [279, 179] on div "AF PC 20/10 21/10 204,225 2049744 5800391116" at bounding box center [176, 175] width 222 height 12
drag, startPoint x: 250, startPoint y: 197, endPoint x: 282, endPoint y: 194, distance: 32.0
click at [282, 194] on div "5800391117" at bounding box center [268, 193] width 37 height 5
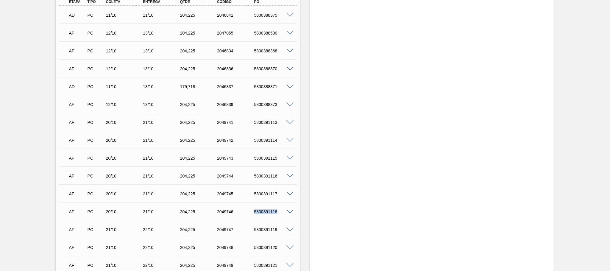
drag, startPoint x: 251, startPoint y: 213, endPoint x: 278, endPoint y: 215, distance: 26.9
click at [278, 214] on div "5800391118" at bounding box center [268, 211] width 37 height 5
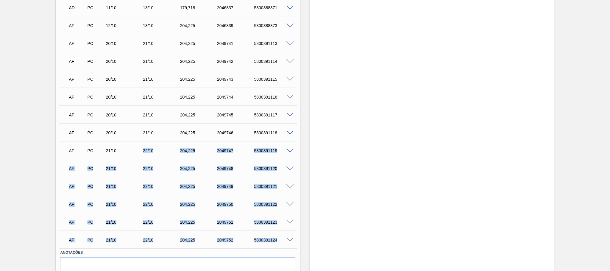
scroll to position [404, 0]
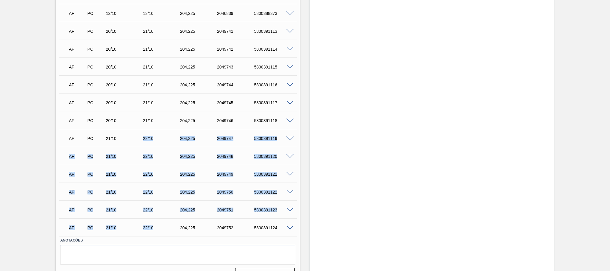
drag, startPoint x: 140, startPoint y: 188, endPoint x: 161, endPoint y: 228, distance: 44.9
click at [161, 228] on div "AD PC 11/10 11/10 204,225 2046841 5800388375 Material 30002213 - LATA AL. 350ML…" at bounding box center [178, 75] width 238 height 321
click at [242, 144] on div "AF PC 21/10 22/10 204,225 2049747 5800391119" at bounding box center [176, 138] width 222 height 12
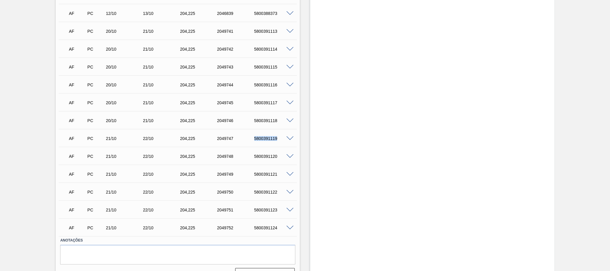
drag, startPoint x: 252, startPoint y: 139, endPoint x: 276, endPoint y: 141, distance: 24.5
click at [276, 141] on div "5800391119" at bounding box center [274, 138] width 42 height 5
drag, startPoint x: 248, startPoint y: 157, endPoint x: 277, endPoint y: 159, distance: 29.6
click at [277, 159] on div "AF PC 21/10 22/10 204,225 2049748 5800391120" at bounding box center [176, 156] width 222 height 12
drag, startPoint x: 248, startPoint y: 176, endPoint x: 282, endPoint y: 176, distance: 33.0
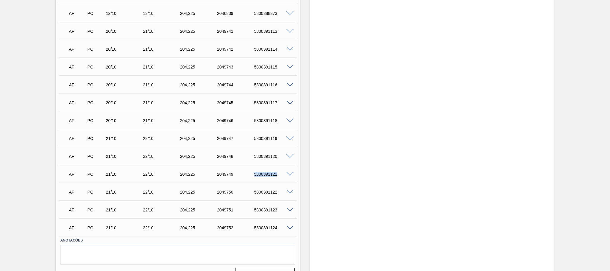
click at [282, 176] on div "AF PC 21/10 22/10 204,225 2049749 5800391121" at bounding box center [176, 174] width 222 height 12
drag, startPoint x: 249, startPoint y: 194, endPoint x: 279, endPoint y: 193, distance: 29.8
click at [279, 193] on div "AF PC 21/10 22/10 204,225 2049750 5800391122" at bounding box center [176, 191] width 222 height 12
drag, startPoint x: 247, startPoint y: 215, endPoint x: 283, endPoint y: 211, distance: 36.6
click at [283, 211] on div "AF PC 21/10 22/10 204,225 2049751 5800391123" at bounding box center [176, 209] width 222 height 12
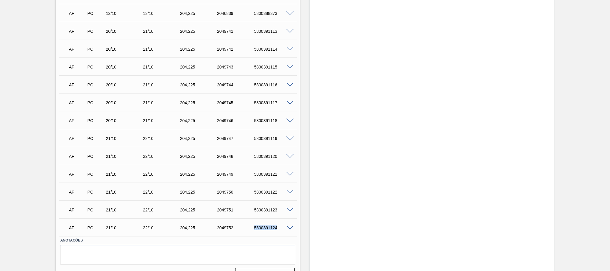
drag, startPoint x: 251, startPoint y: 231, endPoint x: 277, endPoint y: 228, distance: 26.4
click at [277, 228] on div "5800391124" at bounding box center [268, 227] width 37 height 5
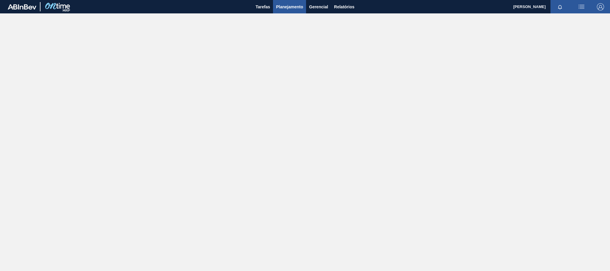
click at [288, 7] on span "Planejamento" at bounding box center [289, 6] width 27 height 7
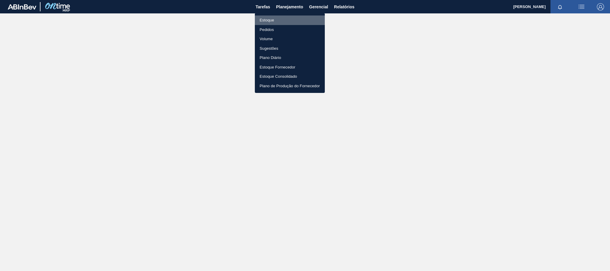
click at [293, 21] on li "Estoque" at bounding box center [290, 20] width 70 height 10
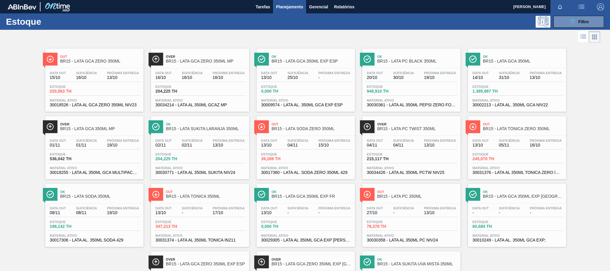
click at [87, 82] on div "Data out 15/10 Suficiência 16/10 Próxima Entrega 13/10" at bounding box center [94, 76] width 92 height 11
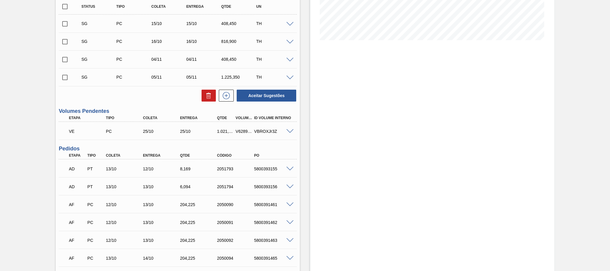
scroll to position [179, 0]
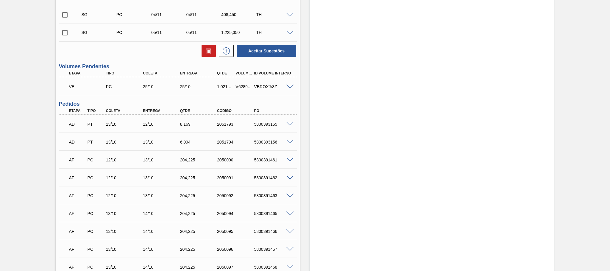
click at [290, 197] on span at bounding box center [289, 195] width 7 height 4
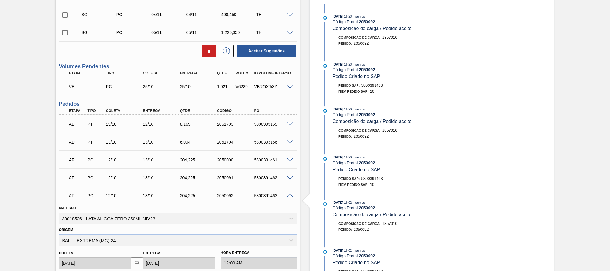
click at [289, 196] on span at bounding box center [289, 195] width 7 height 4
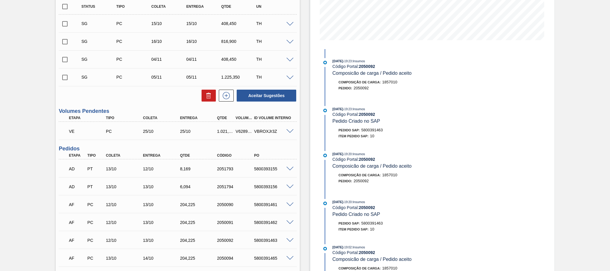
scroll to position [223, 0]
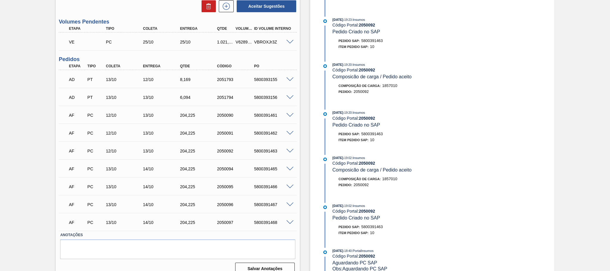
click at [153, 174] on div "AF PC 13/10 14/10 204,225 2050094 5800391465" at bounding box center [176, 168] width 222 height 12
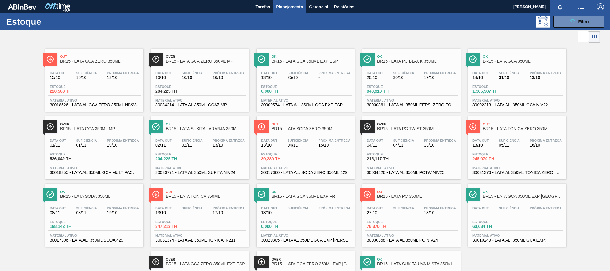
scroll to position [65, 0]
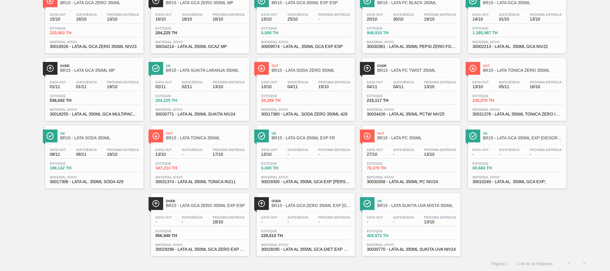
click at [199, 229] on div "Estoque 956,940 TH" at bounding box center [200, 234] width 92 height 11
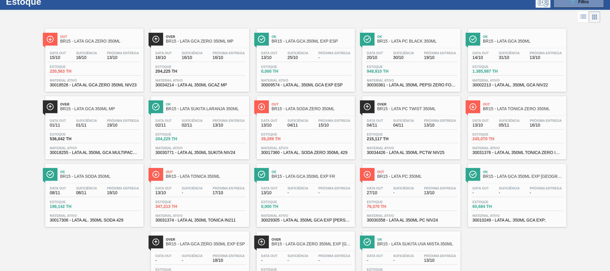
click at [297, 72] on span "0,000 TH" at bounding box center [282, 71] width 42 height 4
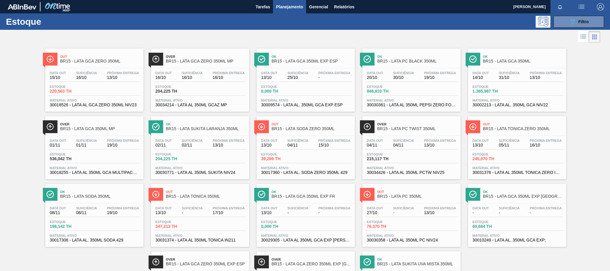
click at [198, 86] on div "Estoque 204,225 TH" at bounding box center [176, 89] width 45 height 9
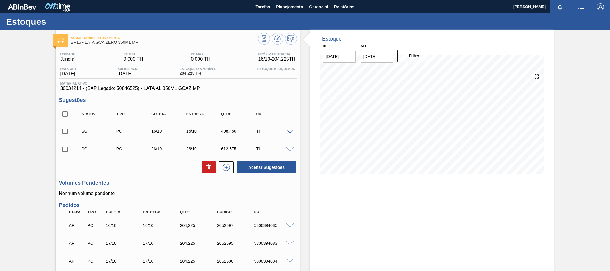
scroll to position [49, 0]
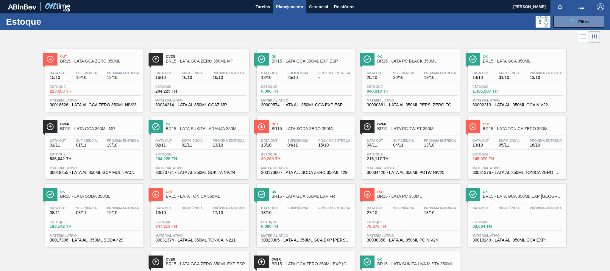
click at [112, 68] on div at bounding box center [94, 68] width 88 height 0
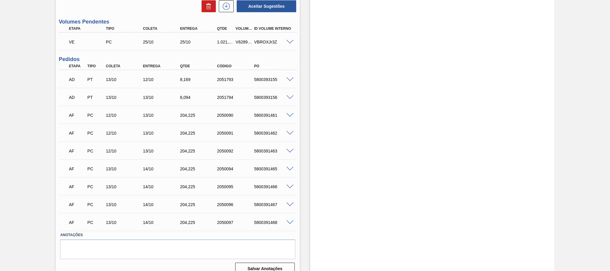
scroll to position [234, 0]
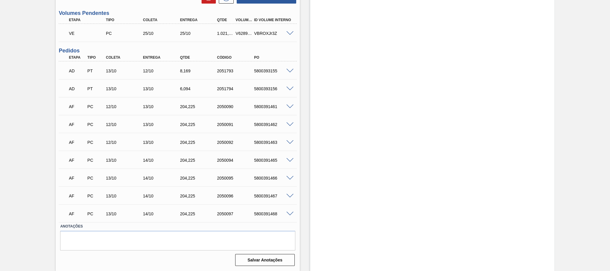
click at [289, 69] on span at bounding box center [289, 71] width 7 height 4
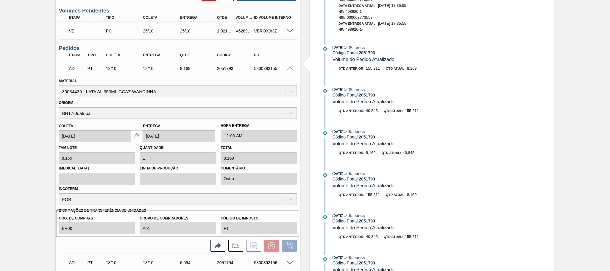
scroll to position [190, 0]
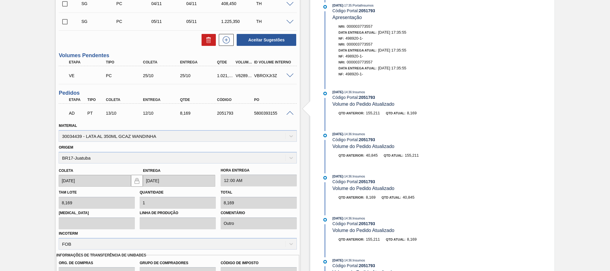
click at [290, 78] on span at bounding box center [289, 76] width 7 height 4
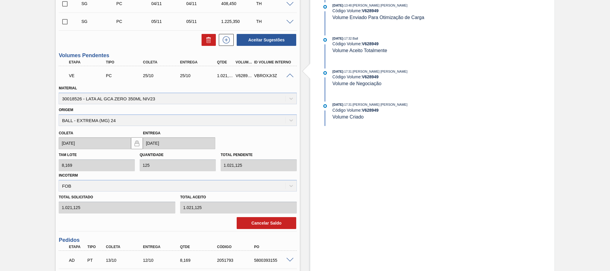
click at [290, 77] on span at bounding box center [289, 76] width 7 height 4
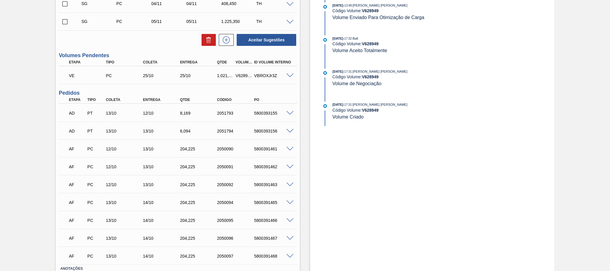
click at [289, 133] on span at bounding box center [289, 131] width 7 height 4
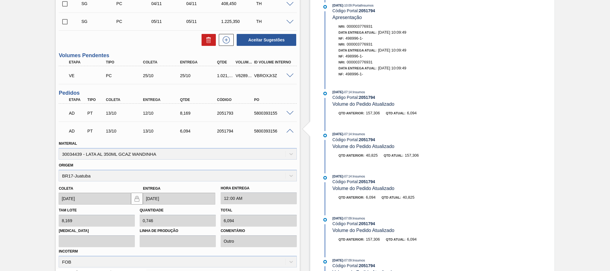
click at [289, 132] on span at bounding box center [289, 131] width 7 height 4
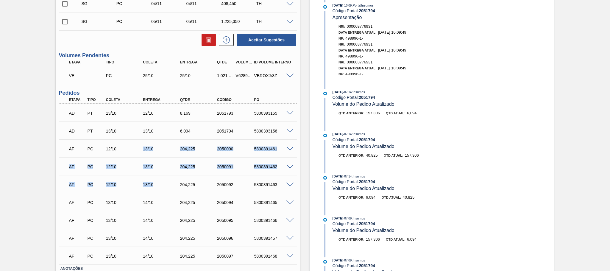
drag, startPoint x: 136, startPoint y: 152, endPoint x: 161, endPoint y: 184, distance: 40.3
click at [161, 184] on div "AD PT 13/10 12/10 8,169 2051793 5800393155 Material 30034439 - LATA AL 350ML GC…" at bounding box center [178, 184] width 238 height 161
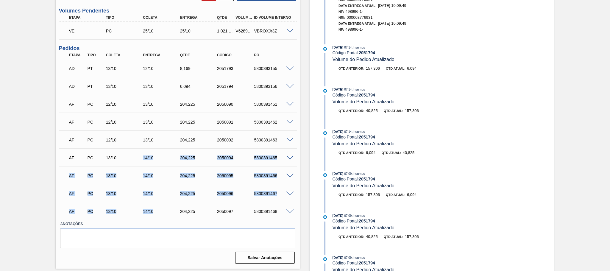
drag, startPoint x: 137, startPoint y: 161, endPoint x: 157, endPoint y: 211, distance: 54.3
click at [157, 211] on div "AD PT 13/10 12/10 8,169 2051793 5800393155 Material 30034439 - LATA AL 350ML GC…" at bounding box center [178, 139] width 238 height 161
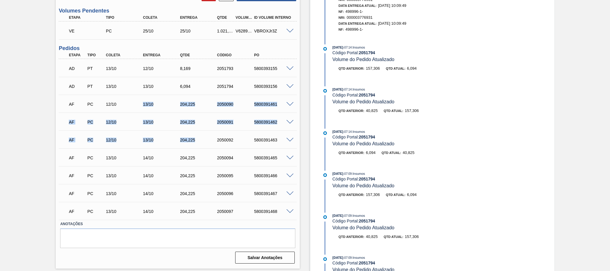
drag, startPoint x: 201, startPoint y: 139, endPoint x: 142, endPoint y: 108, distance: 66.7
click at [142, 108] on div "AD PT 13/10 12/10 8,169 2051793 5800393155 Material 30034439 - LATA AL 350ML GC…" at bounding box center [178, 139] width 238 height 161
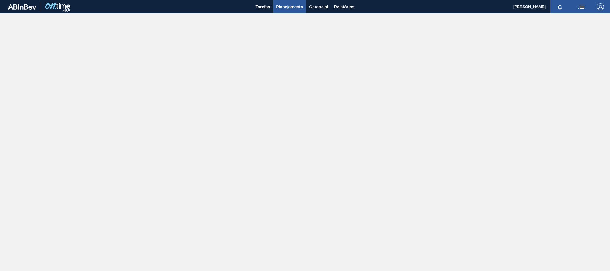
click at [298, 7] on span "Planejamento" at bounding box center [289, 6] width 27 height 7
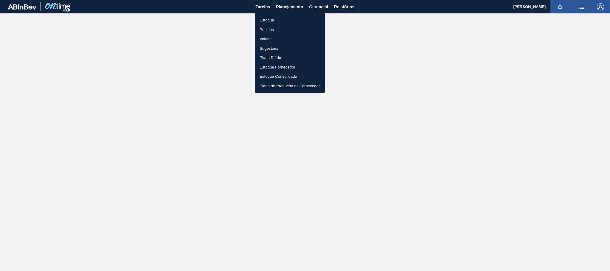
click at [278, 20] on li "Estoque" at bounding box center [290, 20] width 70 height 10
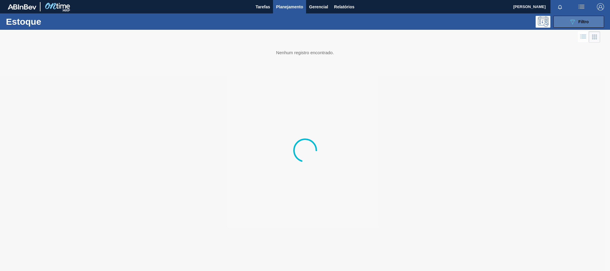
click at [569, 21] on icon "089F7B8B-B2A5-4AFE-B5C0-19BA573D28AC" at bounding box center [572, 21] width 7 height 7
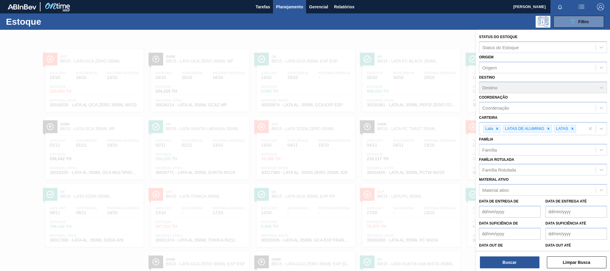
click at [118, 70] on div at bounding box center [305, 165] width 610 height 271
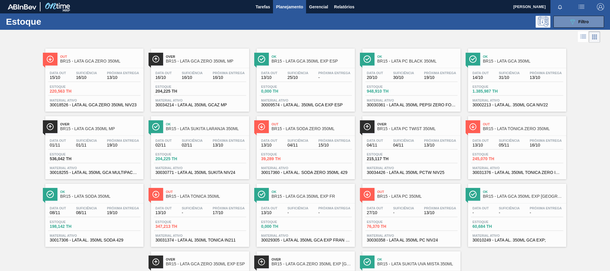
click at [80, 74] on span "Suficiência" at bounding box center [86, 73] width 21 height 4
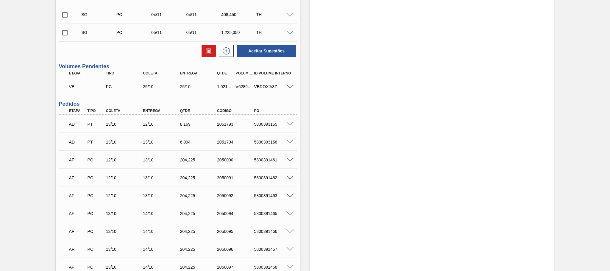
scroll to position [223, 0]
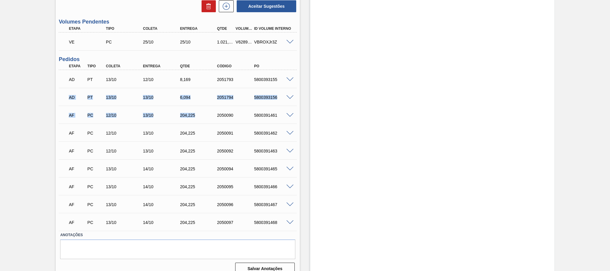
drag, startPoint x: 65, startPoint y: 100, endPoint x: 200, endPoint y: 109, distance: 135.1
click at [200, 109] on div "AD PT 13/10 12/10 8,169 2051793 5800393155 Material 30034439 - LATA AL 350ML GC…" at bounding box center [178, 150] width 238 height 161
click at [113, 121] on div "AF PC 12/10 13/10 204,225 2050090 5800391461" at bounding box center [176, 115] width 222 height 12
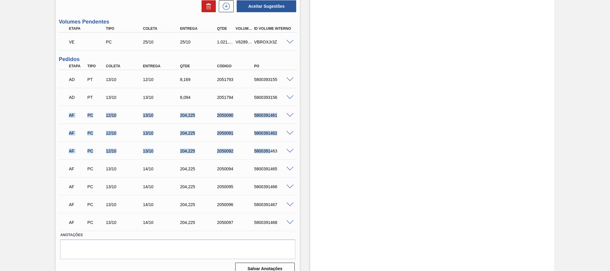
drag, startPoint x: 65, startPoint y: 118, endPoint x: 269, endPoint y: 151, distance: 206.2
click at [269, 151] on div "AD PT 13/10 12/10 8,169 2051793 5800393155 Material 30034439 - LATA AL 350ML GC…" at bounding box center [178, 150] width 238 height 161
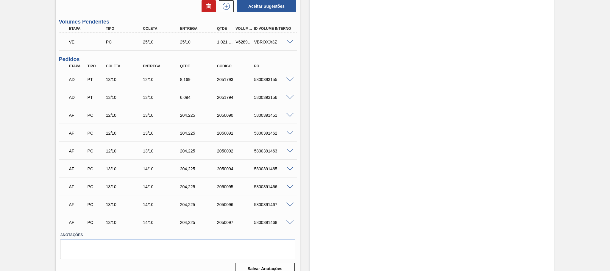
click at [355, 139] on div "Estoque De 13/10/2025 Até 27/10/2025 Filtro" at bounding box center [432, 43] width 244 height 473
click at [287, 99] on span at bounding box center [289, 97] width 7 height 4
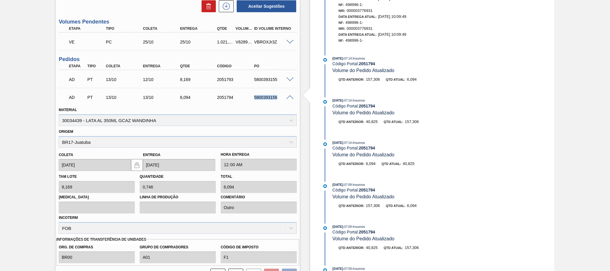
drag, startPoint x: 253, startPoint y: 98, endPoint x: 277, endPoint y: 98, distance: 24.1
click at [277, 98] on div "5800393156" at bounding box center [274, 97] width 42 height 5
copy div "5800393156"
click at [287, 82] on span at bounding box center [289, 79] width 7 height 4
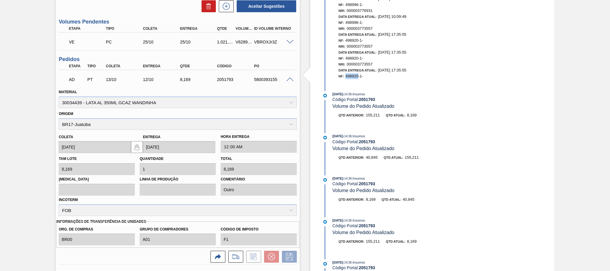
drag, startPoint x: 346, startPoint y: 81, endPoint x: 358, endPoint y: 82, distance: 12.3
click at [358, 78] on span "498920-1-" at bounding box center [354, 76] width 18 height 4
copy span "498920"
drag, startPoint x: 251, startPoint y: 81, endPoint x: 277, endPoint y: 82, distance: 25.9
click at [277, 82] on div "5800393155" at bounding box center [268, 79] width 37 height 5
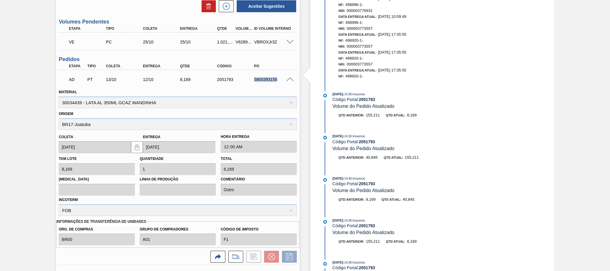
copy div "5800393155"
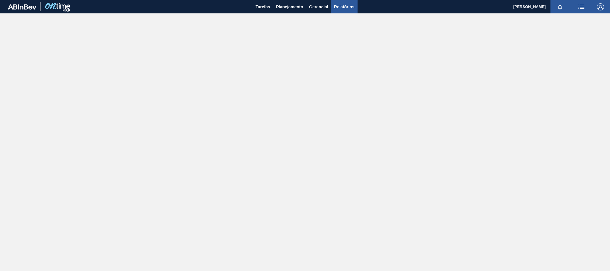
click at [344, 7] on span "Relatórios" at bounding box center [344, 6] width 20 height 7
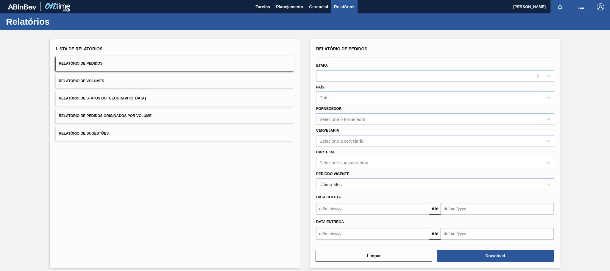
click at [140, 60] on button "Relatório de Pedidos" at bounding box center [175, 63] width 238 height 15
click at [354, 120] on div "Selecione o fornecedor" at bounding box center [342, 119] width 46 height 5
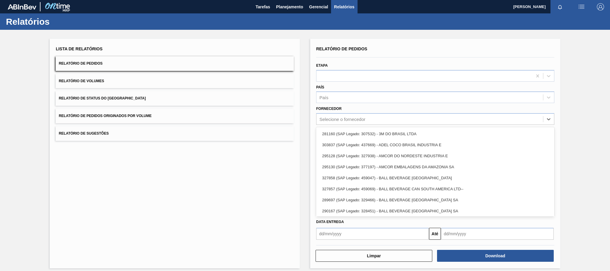
click at [352, 106] on div "Fornecedor option 281160 (SAP Legado: 307532) - 3M DO BRASIL LTDA focused, 1 of…" at bounding box center [435, 114] width 238 height 20
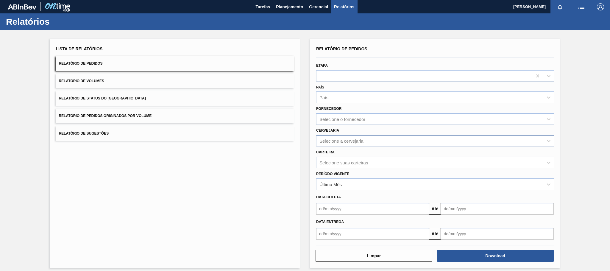
click at [349, 143] on div "Selecione a cervejaria" at bounding box center [429, 140] width 226 height 9
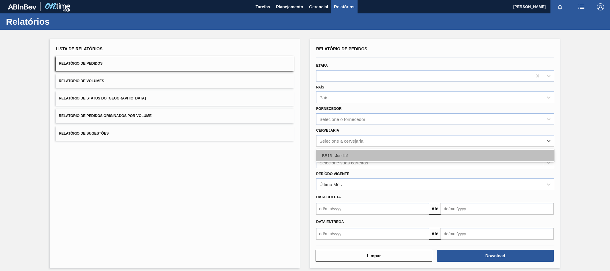
click at [349, 154] on div "BR15 - Jundiaí" at bounding box center [435, 155] width 238 height 11
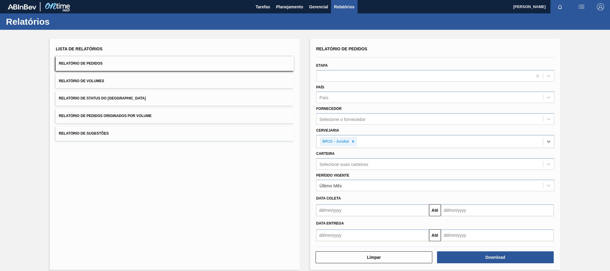
click at [371, 213] on input "text" at bounding box center [372, 210] width 113 height 12
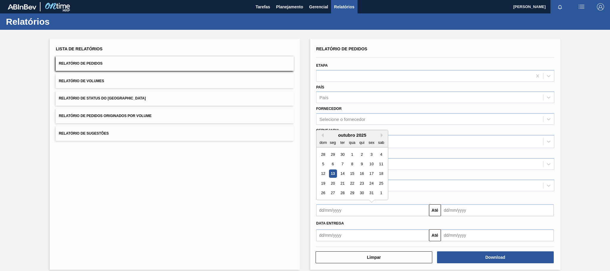
click at [332, 174] on div "13" at bounding box center [333, 174] width 8 height 8
type input "[DATE]"
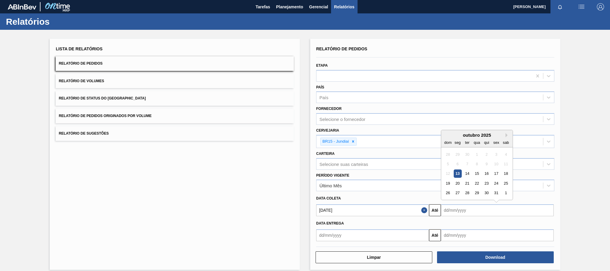
click at [457, 209] on input "text" at bounding box center [497, 210] width 113 height 12
click at [494, 194] on div "31" at bounding box center [496, 193] width 8 height 8
type input "[DATE]"
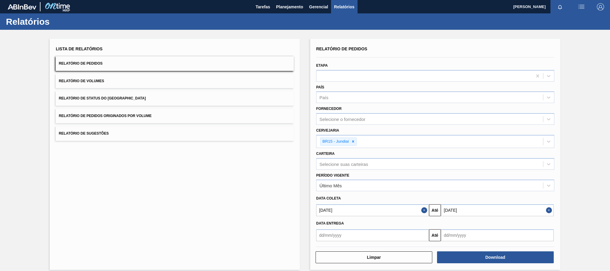
drag, startPoint x: 552, startPoint y: 212, endPoint x: 545, endPoint y: 212, distance: 6.8
click at [548, 212] on button "Close" at bounding box center [550, 210] width 8 height 12
click at [536, 210] on input "text" at bounding box center [497, 210] width 113 height 12
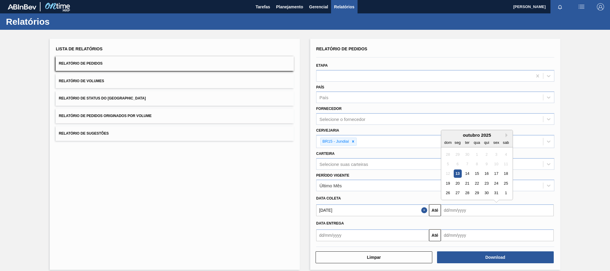
click at [505, 136] on div "outubro 2025" at bounding box center [476, 134] width 71 height 5
click at [507, 135] on button "Next Month" at bounding box center [507, 135] width 4 height 4
click at [447, 203] on div "30" at bounding box center [448, 202] width 8 height 8
type input "[DATE]"
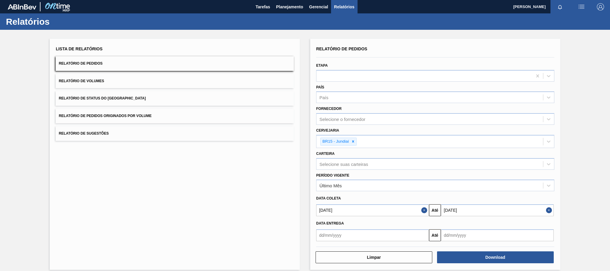
click at [413, 236] on input "text" at bounding box center [372, 235] width 113 height 12
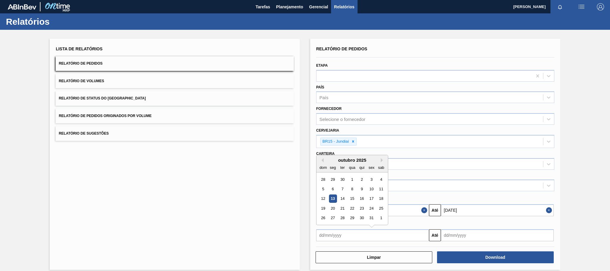
click at [334, 196] on div "13" at bounding box center [333, 199] width 8 height 8
type input "[DATE]"
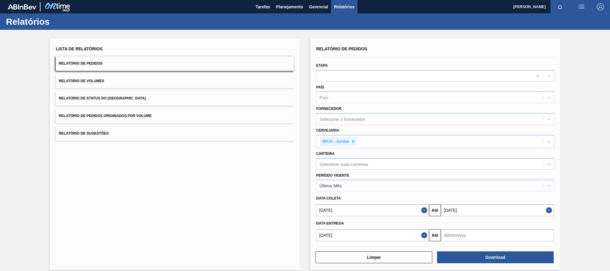
click at [482, 234] on input "text" at bounding box center [497, 235] width 113 height 12
click at [507, 161] on button "Next Month" at bounding box center [507, 160] width 4 height 4
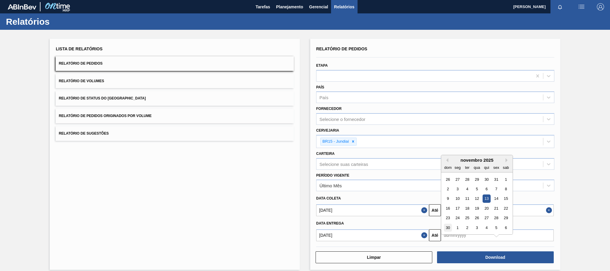
click at [447, 226] on div "30" at bounding box center [448, 227] width 8 height 8
type input "[DATE]"
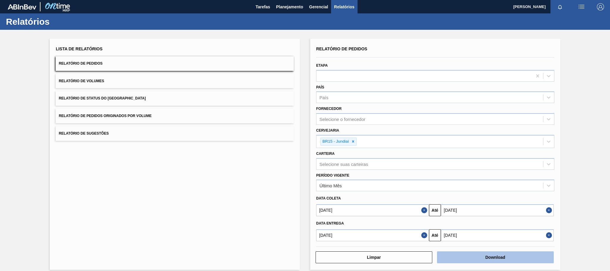
click at [454, 260] on button "Download" at bounding box center [495, 257] width 117 height 12
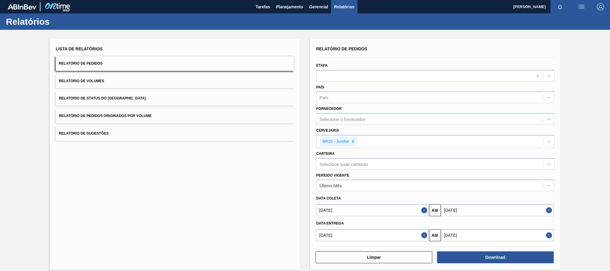
click at [103, 117] on span "Relatório de Pedidos Originados por Volume" at bounding box center [105, 116] width 93 height 4
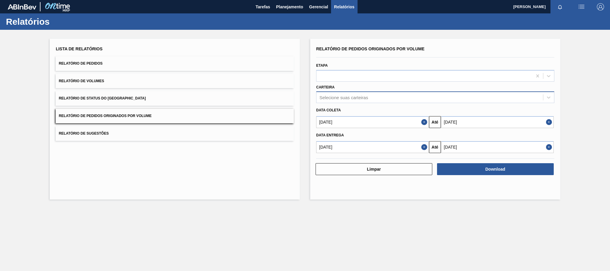
click at [346, 99] on div "Selecione suas carteiras" at bounding box center [343, 97] width 49 height 5
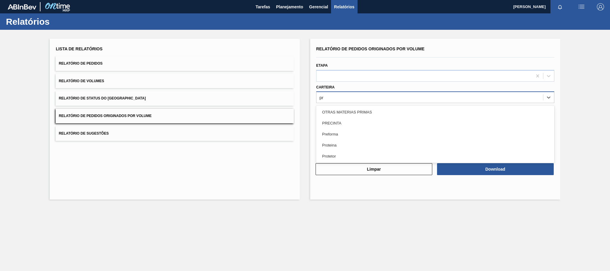
type input "pre"
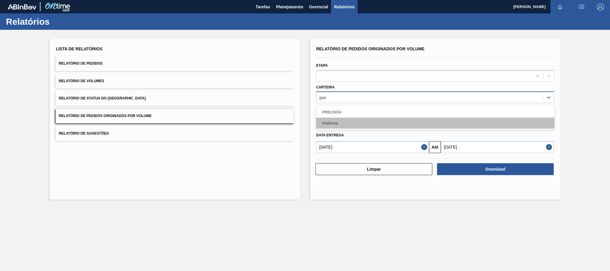
click at [358, 122] on div "Preforma" at bounding box center [435, 123] width 238 height 11
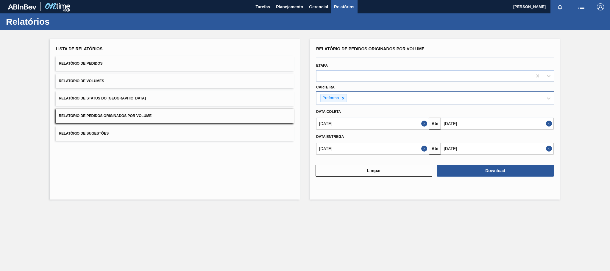
click at [424, 124] on button "Close" at bounding box center [425, 124] width 8 height 12
click at [407, 128] on input "text" at bounding box center [372, 124] width 113 height 12
click at [321, 137] on button "Previous Month" at bounding box center [321, 138] width 4 height 4
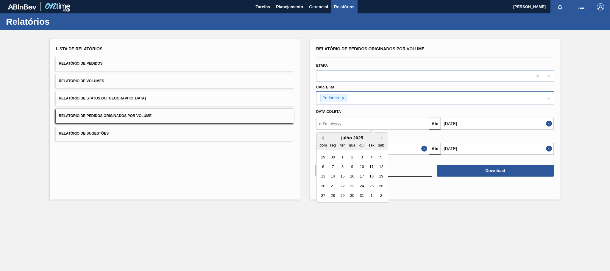
click at [321, 137] on button "Previous Month" at bounding box center [321, 138] width 4 height 4
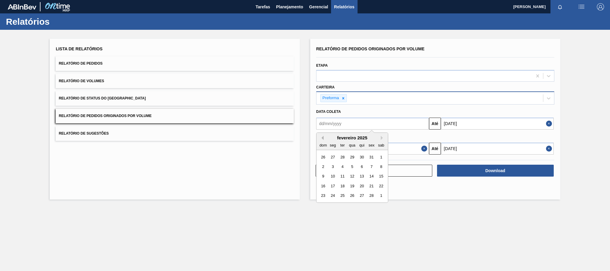
click at [321, 137] on button "Previous Month" at bounding box center [321, 138] width 4 height 4
click at [352, 156] on div "1" at bounding box center [352, 157] width 8 height 8
type input "[DATE]"
click at [424, 149] on button "Close" at bounding box center [425, 149] width 8 height 12
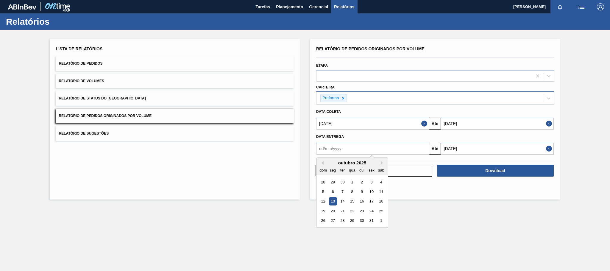
click at [406, 149] on input "text" at bounding box center [372, 149] width 113 height 12
click at [322, 161] on button "Previous Month" at bounding box center [321, 163] width 4 height 4
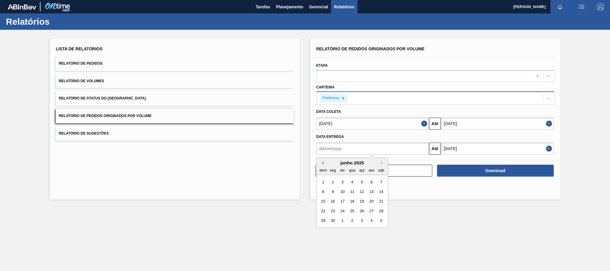
click at [322, 161] on button "Previous Month" at bounding box center [321, 163] width 4 height 4
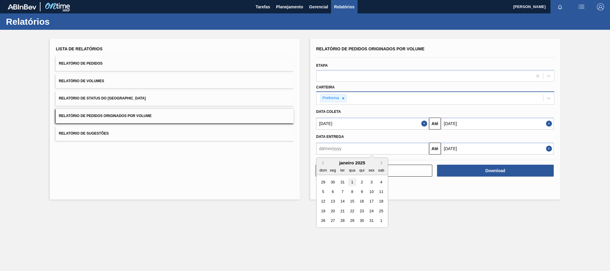
click at [353, 179] on div "1" at bounding box center [352, 182] width 8 height 8
type input "[DATE]"
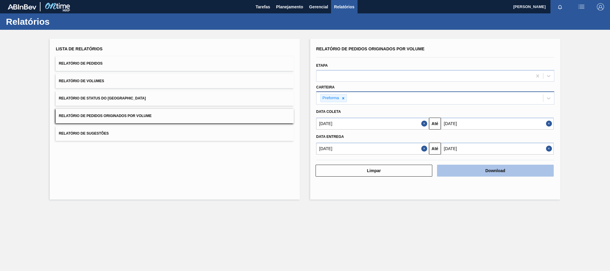
click at [515, 171] on button "Download" at bounding box center [495, 171] width 117 height 12
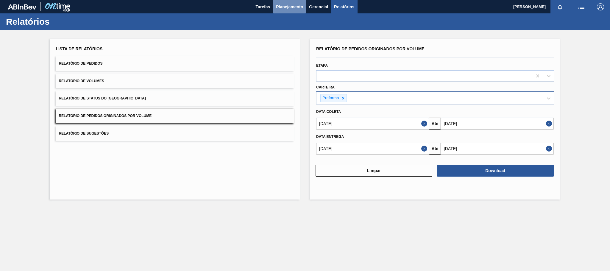
click at [282, 5] on span "Planejamento" at bounding box center [289, 6] width 27 height 7
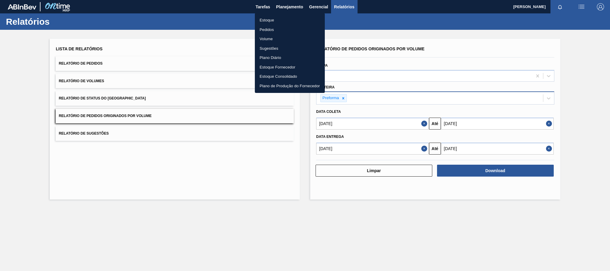
click at [277, 19] on li "Estoque" at bounding box center [290, 20] width 70 height 10
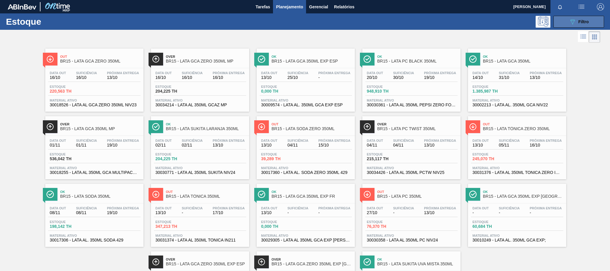
click at [574, 21] on icon "089F7B8B-B2A5-4AFE-B5C0-19BA573D28AC" at bounding box center [572, 21] width 7 height 7
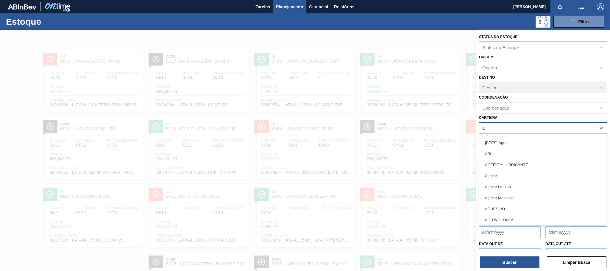
type input "aç"
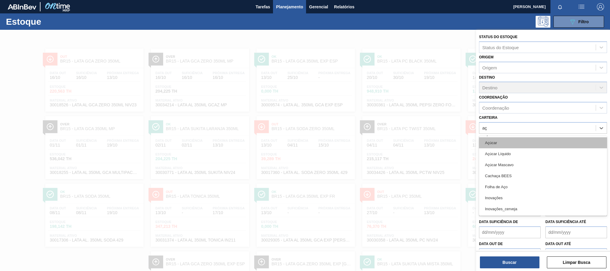
click at [513, 143] on div "Açúcar" at bounding box center [543, 142] width 128 height 11
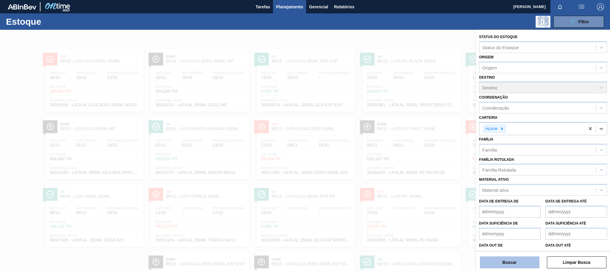
click at [513, 261] on button "Buscar" at bounding box center [510, 262] width 60 height 12
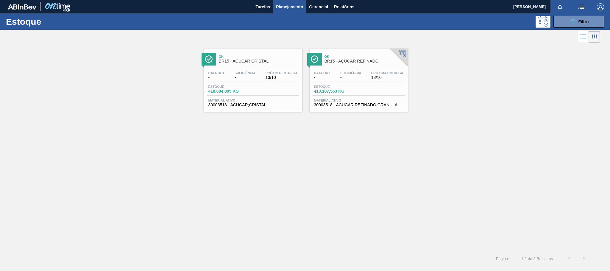
click at [377, 73] on span "Próxima Entrega" at bounding box center [387, 73] width 32 height 4
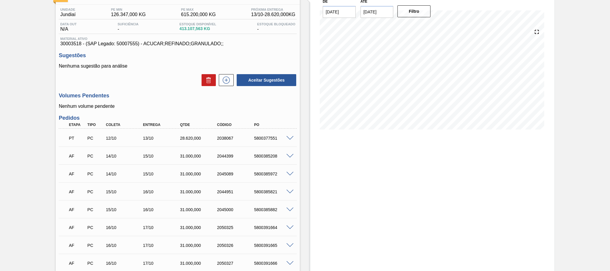
scroll to position [89, 0]
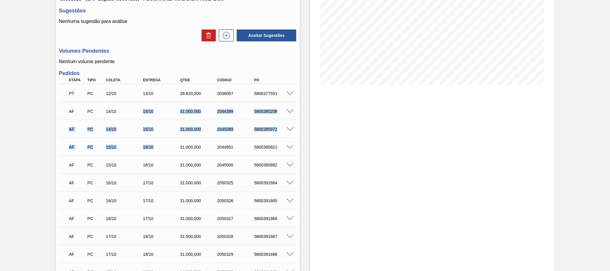
drag, startPoint x: 136, startPoint y: 112, endPoint x: 154, endPoint y: 144, distance: 37.0
click at [154, 144] on div "PT PC 12/10 13/10 28.620,000 2038067 5800377551 Material 30003518 - ACUCAR;REFI…" at bounding box center [178, 182] width 238 height 196
click at [162, 128] on div "AF PC 14/10 15/10 31.000,000 2045089 5800385972" at bounding box center [176, 129] width 222 height 12
drag, startPoint x: 141, startPoint y: 112, endPoint x: 159, endPoint y: 128, distance: 23.6
click at [159, 128] on div "PT PC 12/10 13/10 28.620,000 2038067 5800377551 Material 30003518 - ACUCAR;REFI…" at bounding box center [178, 182] width 238 height 196
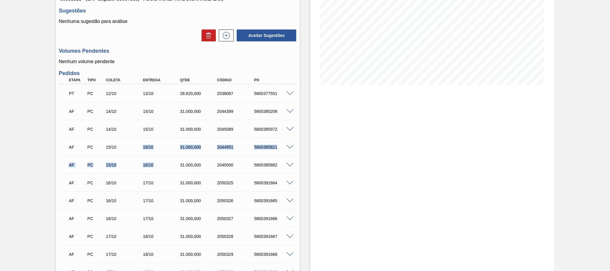
drag, startPoint x: 139, startPoint y: 146, endPoint x: 153, endPoint y: 166, distance: 24.5
click at [153, 166] on div "PT PC 12/10 13/10 28.620,000 2038067 5800377551 Material 30003518 - ACUCAR;REFI…" at bounding box center [178, 182] width 238 height 196
drag, startPoint x: 140, startPoint y: 182, endPoint x: 158, endPoint y: 208, distance: 31.7
click at [158, 208] on div "PT PC 12/10 13/10 28.620,000 2038067 5800377551 Material 30003518 - ACUCAR;REFI…" at bounding box center [178, 182] width 238 height 196
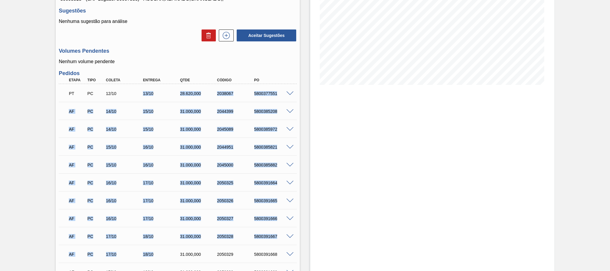
drag, startPoint x: 138, startPoint y: 93, endPoint x: 155, endPoint y: 254, distance: 161.6
click at [155, 254] on div "PT PC 12/10 13/10 28.620,000 2038067 5800377551 Material 30003518 - ACUCAR;REFI…" at bounding box center [178, 182] width 238 height 196
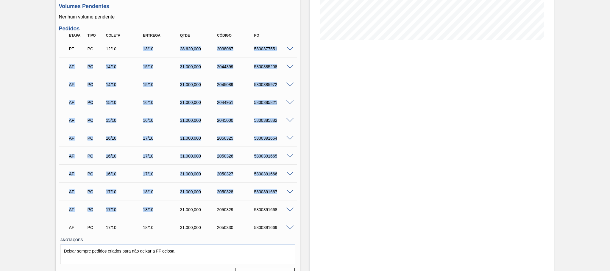
scroll to position [149, 0]
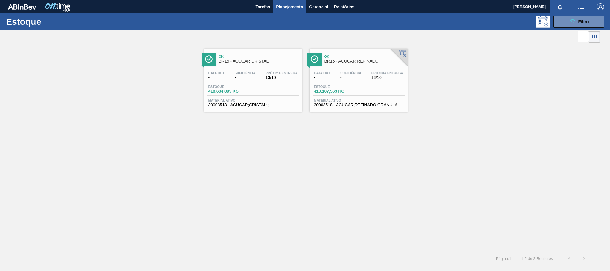
click at [273, 79] on span "13/10" at bounding box center [281, 77] width 32 height 4
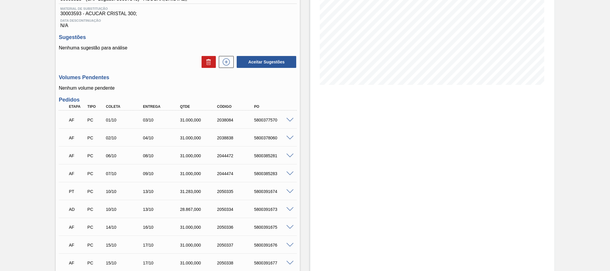
scroll to position [134, 0]
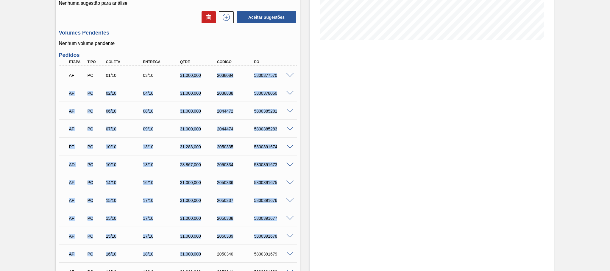
drag, startPoint x: 172, startPoint y: 72, endPoint x: 216, endPoint y: 243, distance: 176.0
click at [203, 254] on div "AF PC 01/10 03/10 31.000,000 2038084 5800377570 Material 30003513 - ACUCAR;CRIS…" at bounding box center [178, 173] width 238 height 214
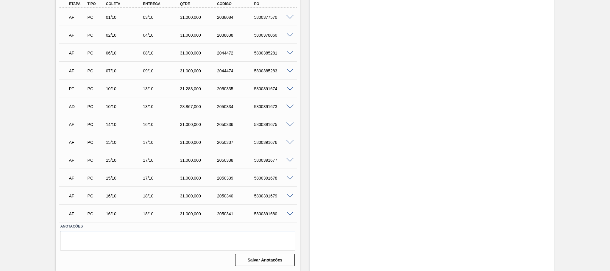
click at [160, 216] on div "AF PC 16/10 18/10 31.000,000 2050341 5800391680" at bounding box center [176, 213] width 222 height 12
drag, startPoint x: 159, startPoint y: 213, endPoint x: 146, endPoint y: 197, distance: 20.4
click at [146, 197] on div "AF PC 01/10 03/10 31.000,000 2038084 5800377570 Material 30003513 - ACUCAR;CRIS…" at bounding box center [178, 115] width 238 height 214
drag, startPoint x: 164, startPoint y: 182, endPoint x: 139, endPoint y: 144, distance: 45.7
click at [139, 144] on div "AF PC 01/10 03/10 31.000,000 2038084 5800377570 Material 30003513 - ACUCAR;CRIS…" at bounding box center [178, 115] width 238 height 214
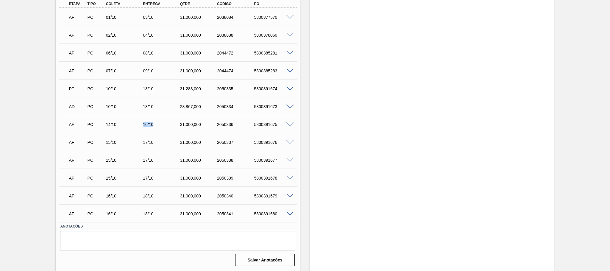
drag, startPoint x: 157, startPoint y: 126, endPoint x: 137, endPoint y: 124, distance: 19.7
click at [137, 124] on div "AF PC 14/10 16/10 31.000,000 2050336 5800391675" at bounding box center [176, 124] width 222 height 12
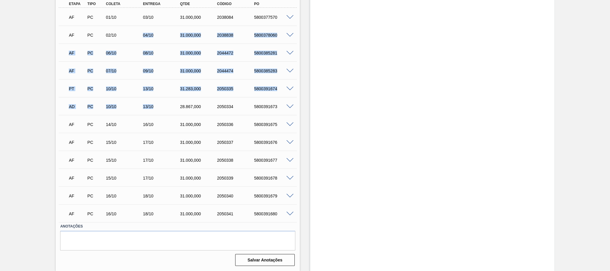
drag, startPoint x: 160, startPoint y: 105, endPoint x: 137, endPoint y: 35, distance: 73.6
click at [137, 35] on div "AF PC 01/10 03/10 31.000,000 2038084 5800377570 Material 30003513 - ACUCAR;CRIS…" at bounding box center [178, 115] width 238 height 214
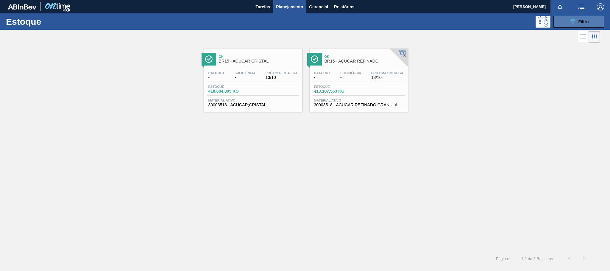
click at [563, 22] on button "089F7B8B-B2A5-4AFE-B5C0-19BA573D28AC Filtro" at bounding box center [578, 22] width 51 height 12
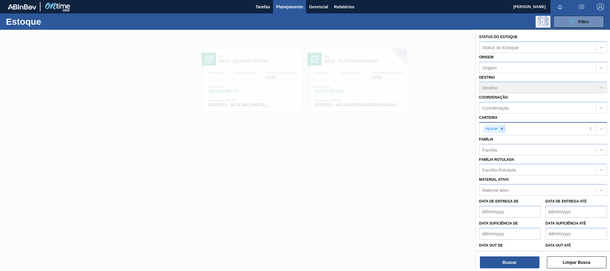
click at [502, 128] on icon at bounding box center [502, 129] width 2 height 2
click at [507, 186] on div "Material ativo" at bounding box center [495, 188] width 26 height 5
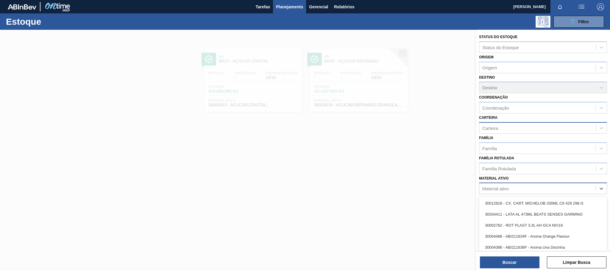
paste ativo "30003606"
type ativo "30003606"
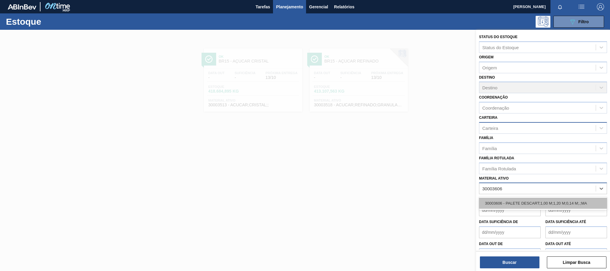
click at [517, 202] on div "30003606 - PALETE DESCART;1,00 M;1,20 M;0,14 M;.;MA" at bounding box center [543, 203] width 128 height 11
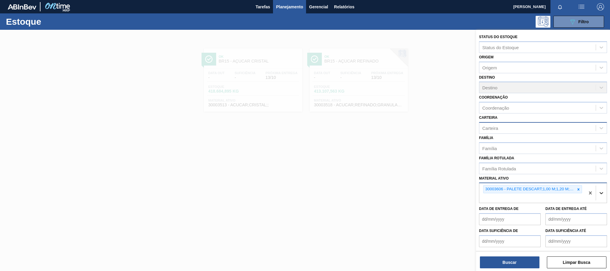
paste ativo "30003355"
type ativo "30003355"
click at [563, 211] on div "30003355 - CAIXA PAP BAG IN BOX;18L;;" at bounding box center [543, 212] width 128 height 11
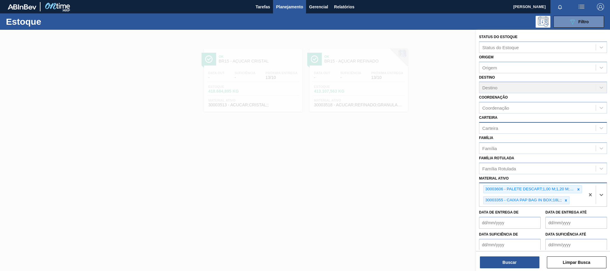
paste ativo "30030646"
type ativo "30030646"
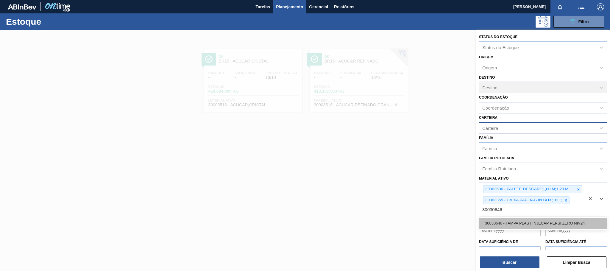
click at [539, 220] on div "30030646 - TAMPA PLAST INJECAP PEPSI ZERO NIV24" at bounding box center [543, 223] width 128 height 11
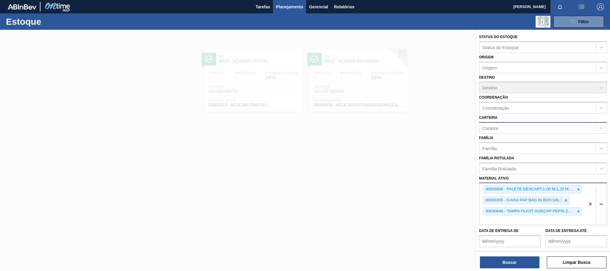
paste ativo "30031878"
type ativo "30031878"
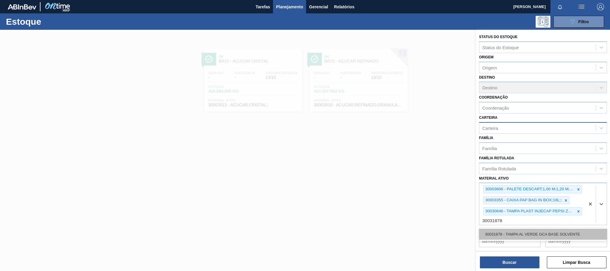
click at [557, 232] on div "30031878 - TAMPA AL VERDE GCA BASE SOLVENTE" at bounding box center [543, 234] width 128 height 11
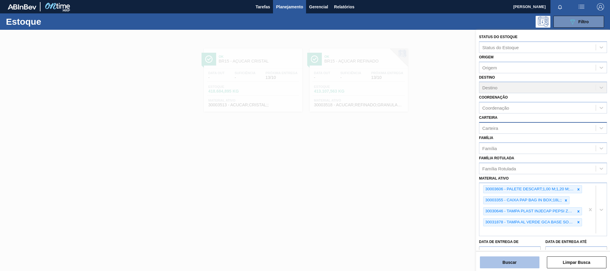
click at [512, 257] on button "Buscar" at bounding box center [510, 262] width 60 height 12
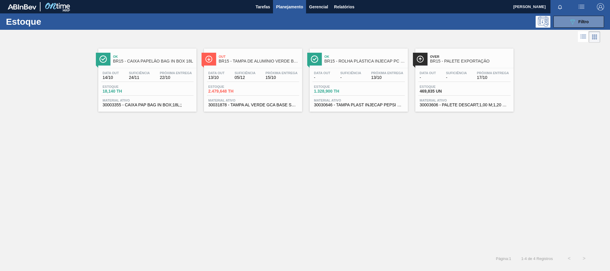
click at [169, 91] on div "Estoque 18,140 TH" at bounding box center [147, 90] width 92 height 11
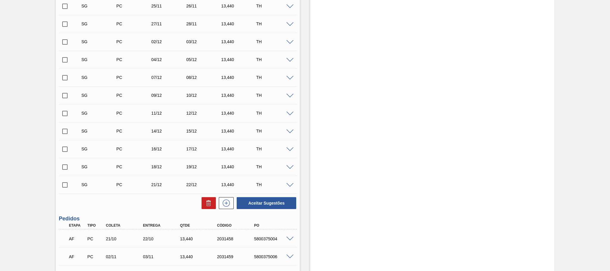
scroll to position [223, 0]
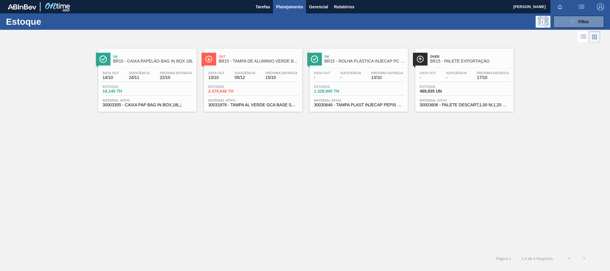
click at [268, 63] on span "BR15 - TAMPA DE ALUMÍNIO VERDE BALL" at bounding box center [259, 61] width 80 height 4
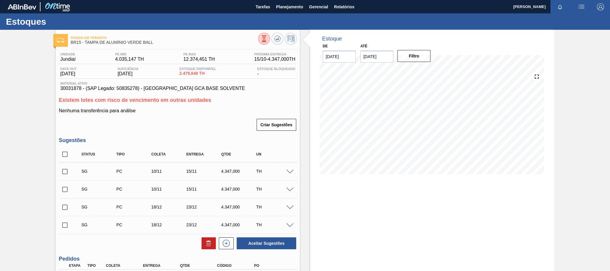
scroll to position [84, 0]
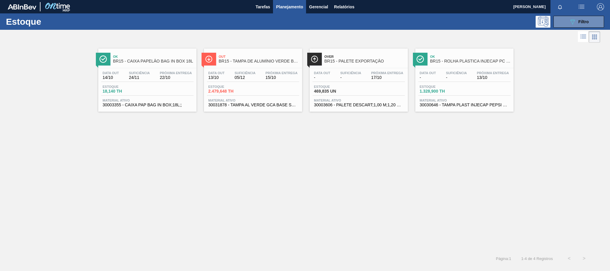
click at [386, 77] on span "17/10" at bounding box center [387, 77] width 32 height 4
click at [455, 71] on span "Suficiência" at bounding box center [456, 73] width 21 height 4
click at [562, 23] on button "089F7B8B-B2A5-4AFE-B5C0-19BA573D28AC Filtro" at bounding box center [578, 22] width 51 height 12
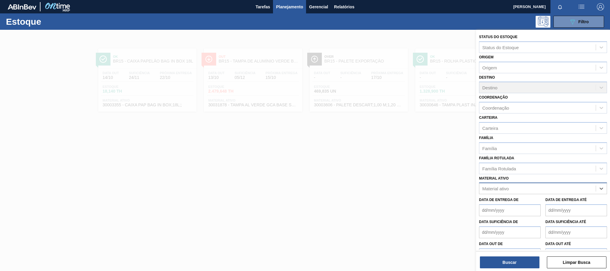
paste ativo "30010207"
type ativo "30010207"
click at [547, 206] on div "30010207 - CANTONEIRA PAPELAO;1,77x200;PET 510 ML;;" at bounding box center [543, 203] width 128 height 11
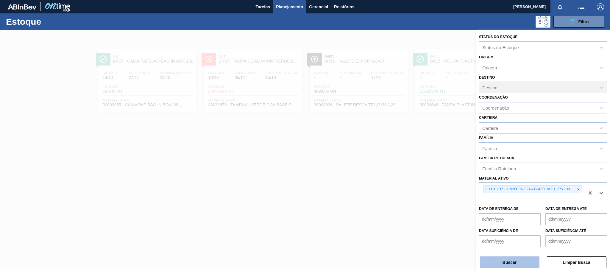
click at [497, 260] on button "Buscar" at bounding box center [510, 262] width 60 height 12
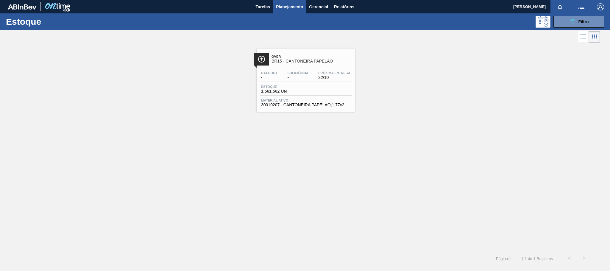
click at [290, 75] on div "Suficiência -" at bounding box center [298, 75] width 24 height 9
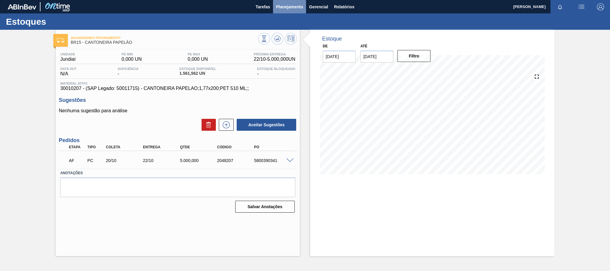
click at [289, 7] on span "Planejamento" at bounding box center [289, 6] width 27 height 7
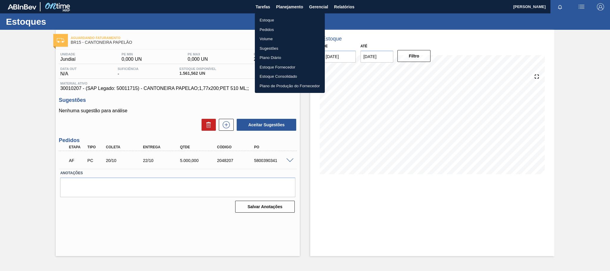
click at [289, 21] on li "Estoque" at bounding box center [290, 20] width 70 height 10
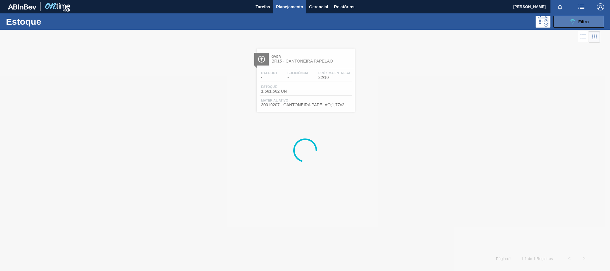
click at [580, 22] on span "Filtro" at bounding box center [583, 21] width 10 height 5
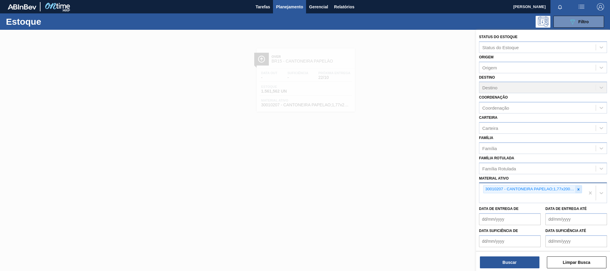
click at [579, 189] on icon at bounding box center [578, 189] width 4 height 4
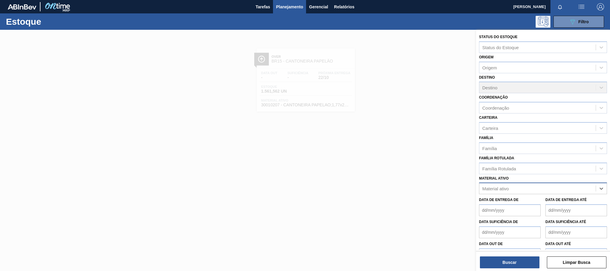
paste ativo "30029302"
type ativo "30029302"
click at [548, 204] on div "30029302 - FILME CONTR 780X60 GCA Z EXP ESP NIV23" at bounding box center [543, 203] width 128 height 11
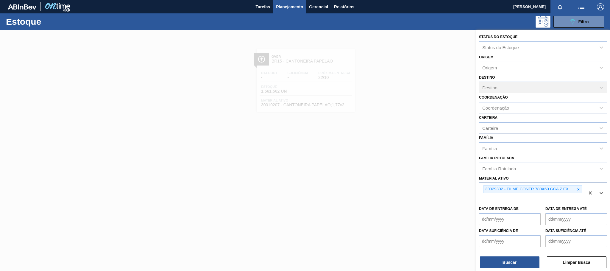
paste ativo "30017382"
type ativo "30017382"
click at [542, 209] on div "30017382 - FILME CONTR 780X60 SODA LT350 429" at bounding box center [543, 212] width 128 height 11
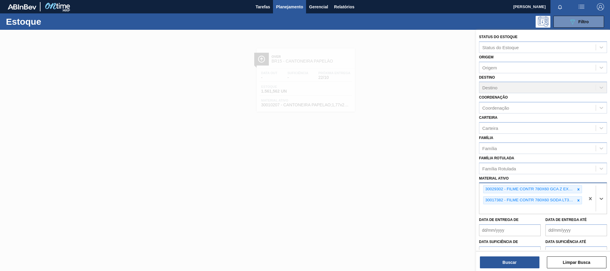
paste ativo "30034066"
type ativo "30034066"
click at [514, 221] on div "30034066 - FILME CONTR 780X60 GCA LT350 MP NIV24" at bounding box center [543, 223] width 128 height 11
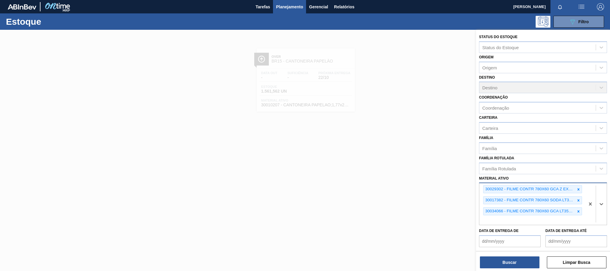
paste ativo "30034067"
type ativo "30034067"
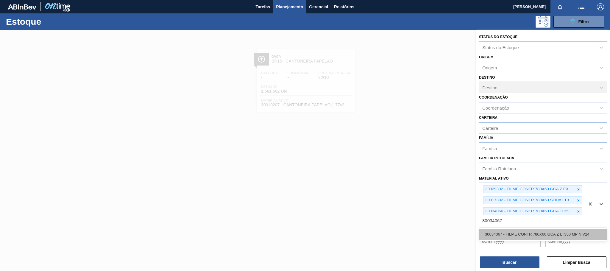
click at [550, 233] on div "30034067 - FILME CONTR 780X60 GCA Z LT350 MP NIV24" at bounding box center [543, 234] width 128 height 11
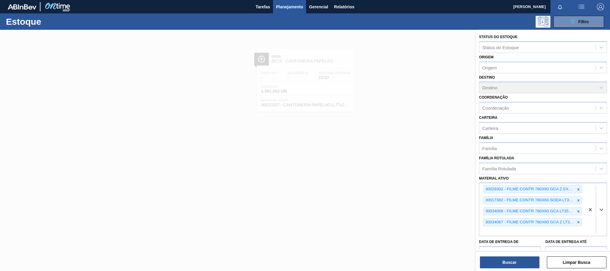
paste ativo "30003581"
type ativo "30003581"
click at [550, 247] on div "30003581 - SUCO [PERSON_NAME];CLARIFIC.C/SO2;PEPSI;" at bounding box center [543, 245] width 128 height 11
paste ativo "30031247"
type ativo "30031247"
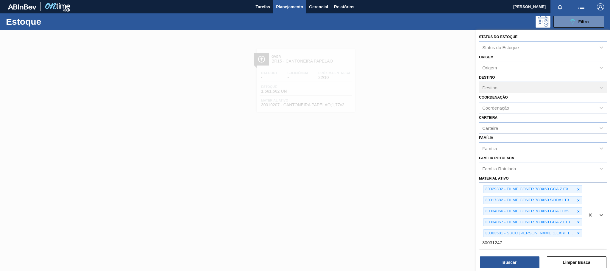
scroll to position [45, 0]
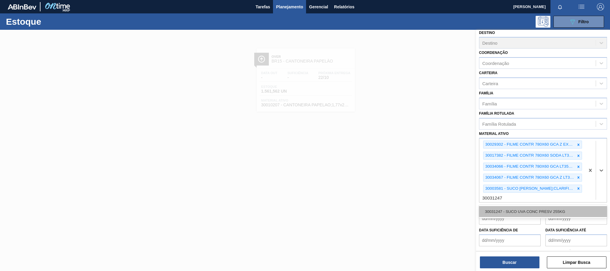
click at [525, 211] on div "30031247 - SUCO UVA CONC PRESV 255KG" at bounding box center [543, 211] width 128 height 11
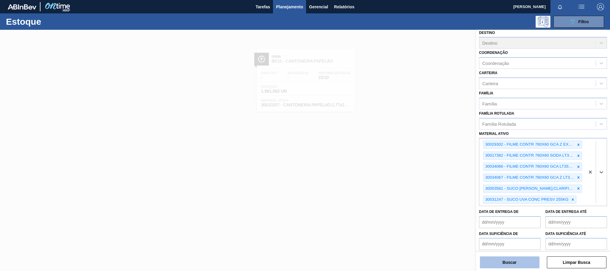
click at [525, 265] on button "Buscar" at bounding box center [510, 262] width 60 height 12
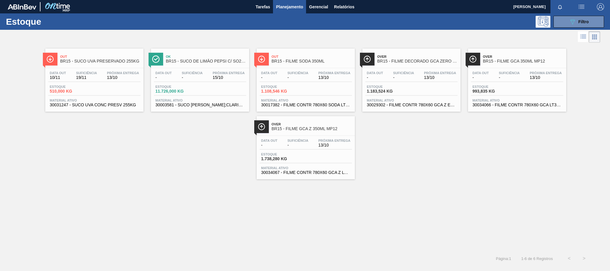
click at [96, 87] on div "Estoque 510,000 KG" at bounding box center [94, 90] width 92 height 11
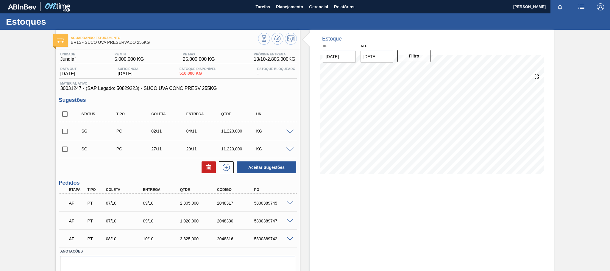
scroll to position [26, 0]
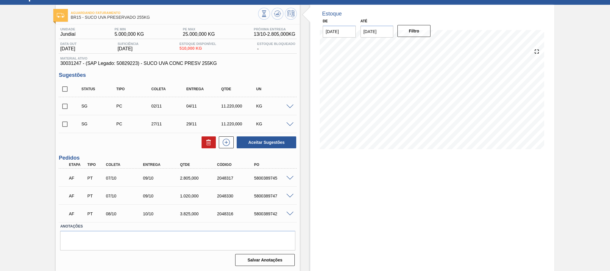
click at [288, 178] on span at bounding box center [289, 178] width 7 height 4
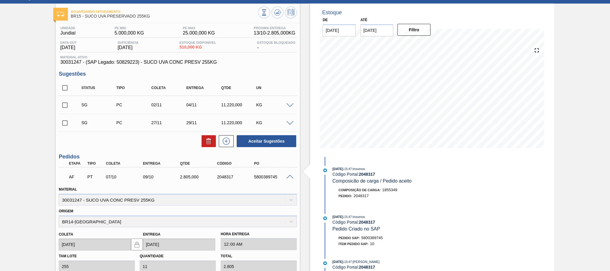
click at [289, 178] on span at bounding box center [289, 177] width 7 height 4
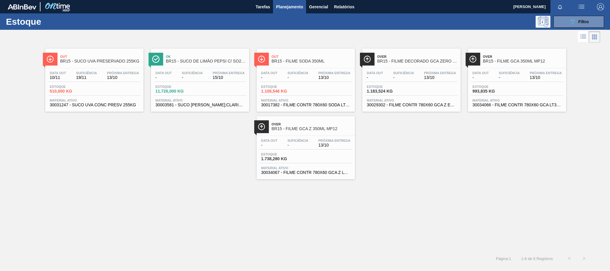
click at [229, 83] on div "Data out - Suficiência - Próxima Entrega 15/10 Estoque 11.726,000 KG Material a…" at bounding box center [200, 88] width 98 height 40
click at [331, 74] on span "Próxima Entrega" at bounding box center [334, 73] width 32 height 4
click at [396, 73] on span "Suficiência" at bounding box center [403, 73] width 21 height 4
click at [495, 76] on div "Data out - Suficiência - Próxima Entrega 13/10" at bounding box center [517, 76] width 92 height 11
click at [331, 142] on span "Próxima Entrega" at bounding box center [334, 141] width 32 height 4
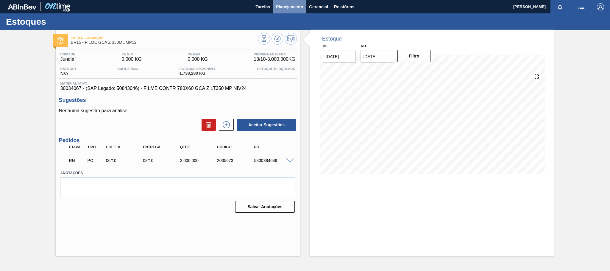
click at [292, 6] on span "Planejamento" at bounding box center [289, 6] width 27 height 7
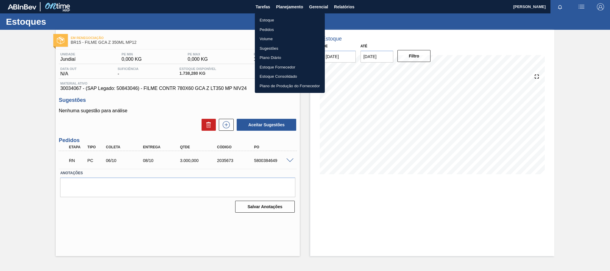
click at [288, 17] on li "Estoque" at bounding box center [290, 20] width 70 height 10
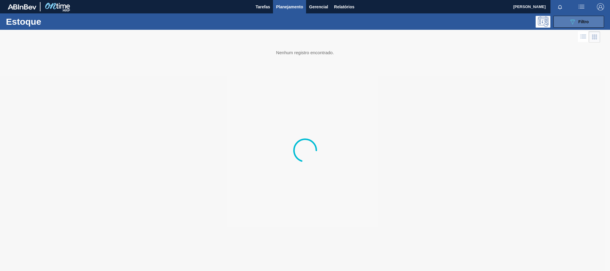
click at [565, 24] on button "089F7B8B-B2A5-4AFE-B5C0-19BA573D28AC Filtro" at bounding box center [578, 22] width 51 height 12
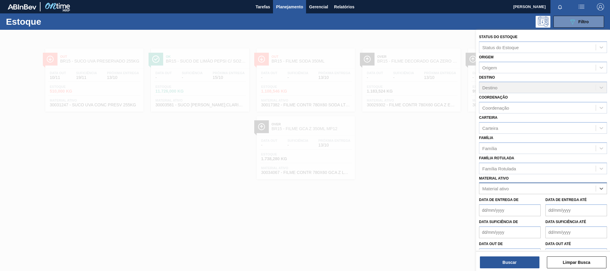
paste ativo "30030365"
type ativo "30030365"
click at [529, 200] on div "30030365 - ROT PLAST 15L AH PC BLACK NIV24" at bounding box center [543, 203] width 128 height 11
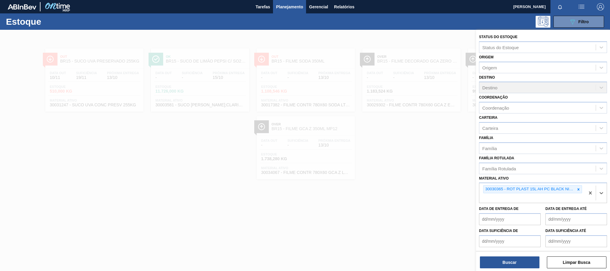
paste ativo "30030384"
type ativo "30030384"
click at [534, 215] on div "30030384 - ROT PLAST 3L H PC NIV24" at bounding box center [543, 212] width 128 height 11
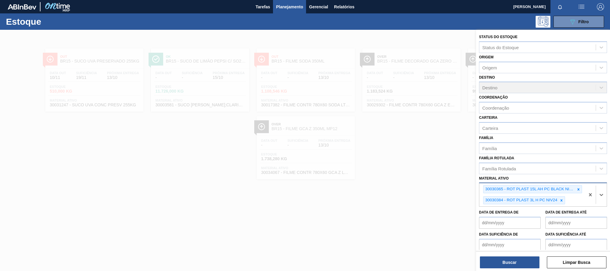
paste ativo "30017346"
type ativo "30017346"
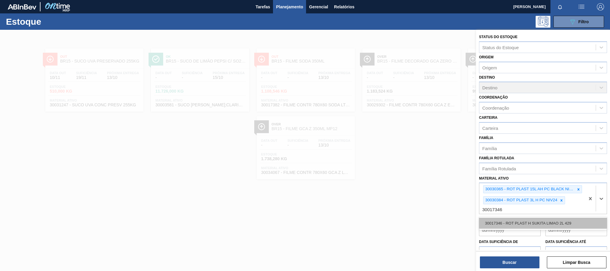
click at [531, 221] on div "30017346 - ROT PLAST H SUKITA LIMAO 2L 429" at bounding box center [543, 223] width 128 height 11
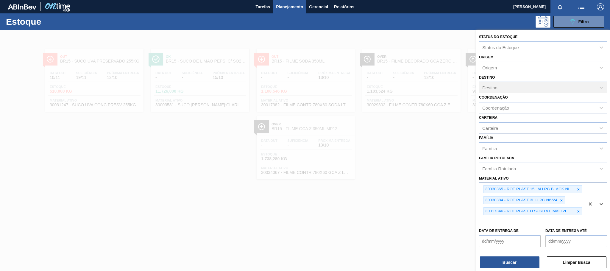
paste ativo "30030784"
type ativo "30030784"
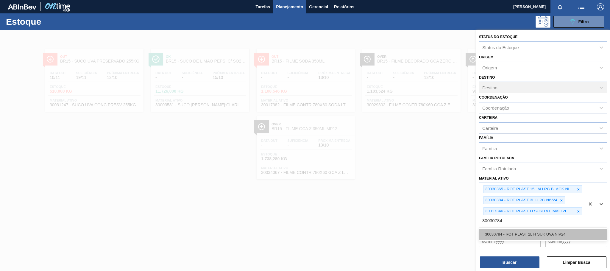
click at [531, 231] on div "30030784 - ROT PLAST 2L H SUK UVA NIV24" at bounding box center [543, 234] width 128 height 11
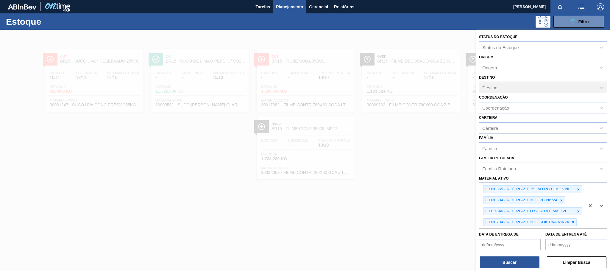
paste ativo "30030777"
type ativo "30030777"
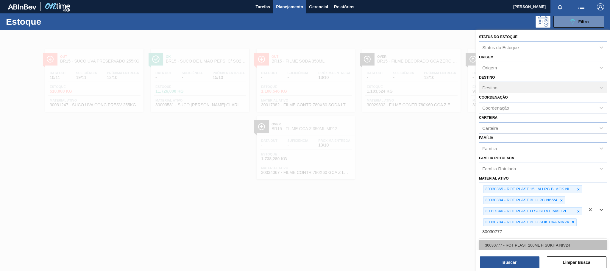
click at [525, 244] on div "30030777 - ROT PLAST 200ML H SUKITA NIV24" at bounding box center [543, 245] width 128 height 11
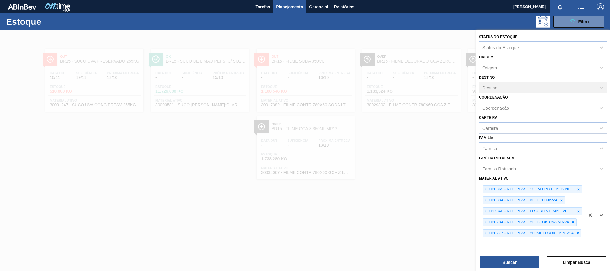
paste ativo "30030778"
type ativo "30030778"
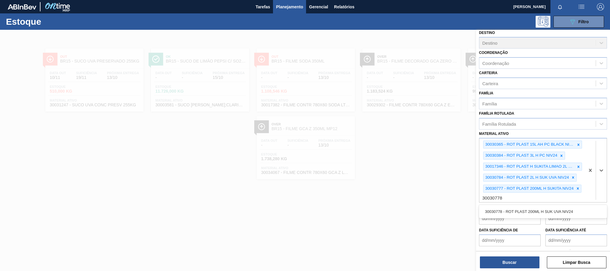
drag, startPoint x: 540, startPoint y: 211, endPoint x: 531, endPoint y: 228, distance: 19.5
click at [540, 211] on div "30030778 - ROT PLAST 200ML H SUK UVA NIV24" at bounding box center [543, 211] width 128 height 11
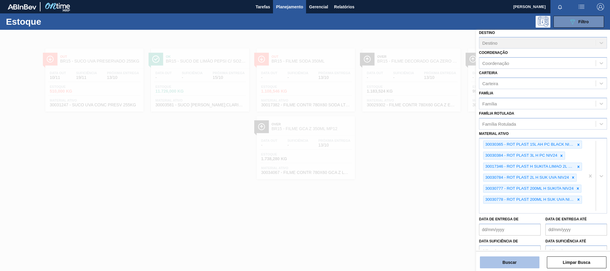
click at [513, 257] on button "Buscar" at bounding box center [510, 262] width 60 height 12
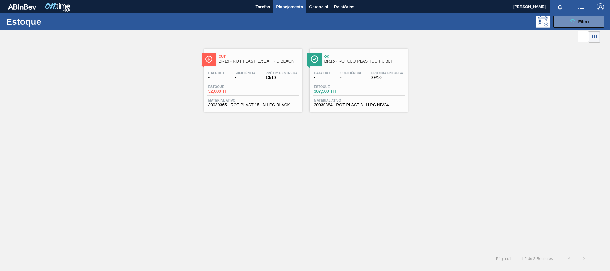
click at [259, 77] on div "Data out - Suficiência - Próxima Entrega 13/10" at bounding box center [253, 76] width 92 height 11
click at [386, 68] on div "Data out - Suficiência - Próxima Entrega 29/10 Estoque 387,500 TH Material ativ…" at bounding box center [359, 88] width 98 height 40
click at [571, 20] on icon "089F7B8B-B2A5-4AFE-B5C0-19BA573D28AC" at bounding box center [572, 21] width 7 height 7
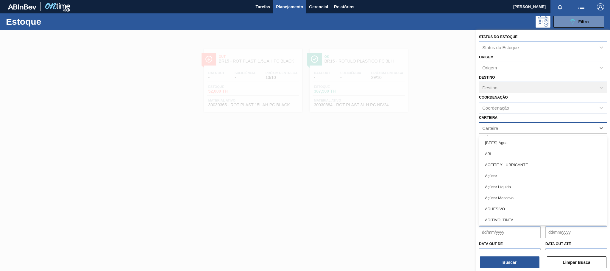
click at [492, 129] on div "Carteira" at bounding box center [490, 127] width 16 height 5
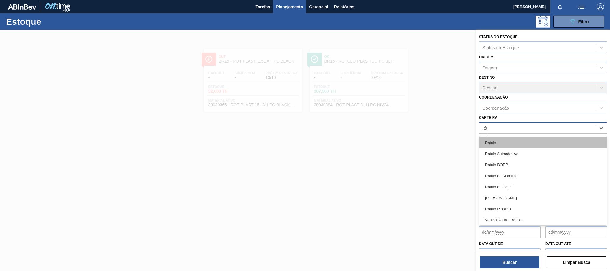
type input "rótu"
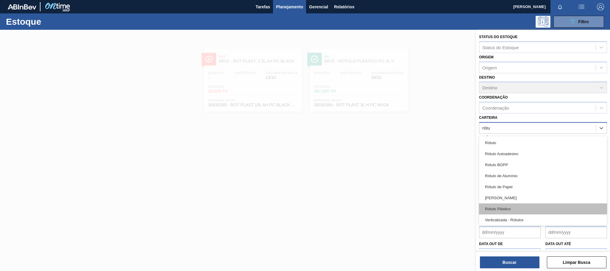
click at [530, 206] on div "Rótulo Plástico" at bounding box center [543, 208] width 128 height 11
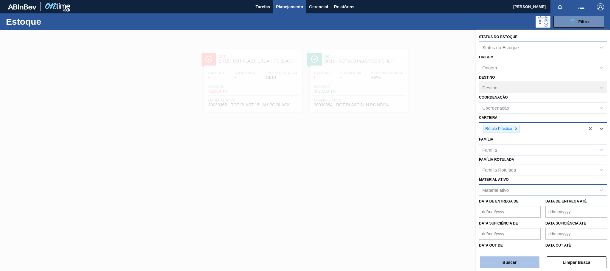
click at [526, 264] on button "Buscar" at bounding box center [510, 262] width 60 height 12
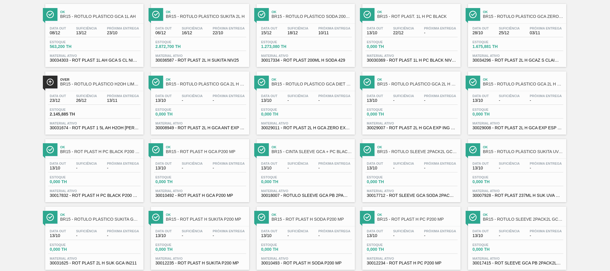
scroll to position [89, 0]
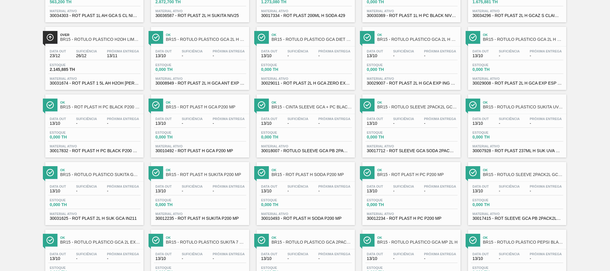
click at [213, 209] on div "Estoque 0,000 TH" at bounding box center [200, 203] width 92 height 11
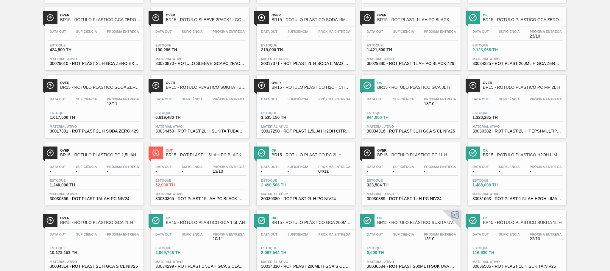
scroll to position [479, 0]
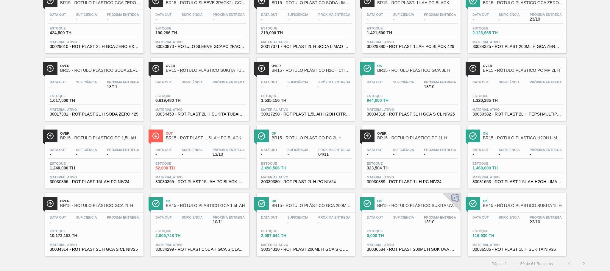
click at [582, 264] on button ">" at bounding box center [583, 263] width 15 height 15
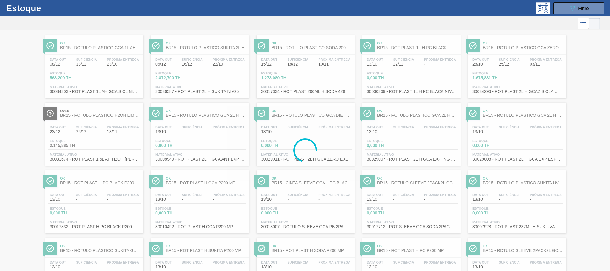
scroll to position [0, 0]
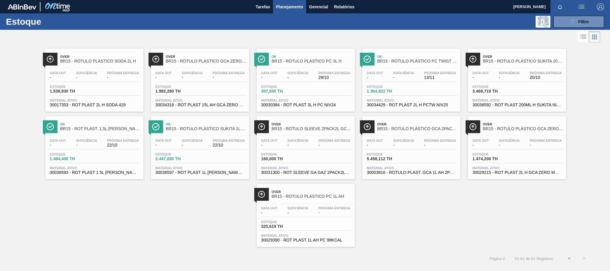
click at [512, 90] on span "3.469,719 TH" at bounding box center [493, 91] width 42 height 4
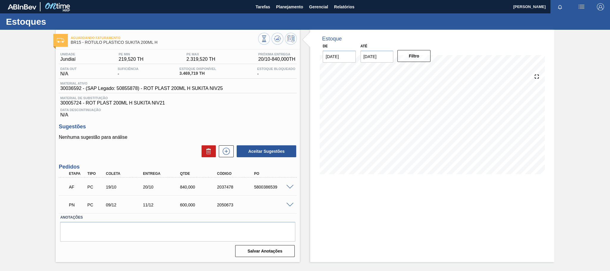
click at [291, 186] on div "AF PC 19/10 20/10 840,000 2037478 5800386539" at bounding box center [178, 186] width 238 height 15
click at [289, 188] on span at bounding box center [289, 187] width 7 height 4
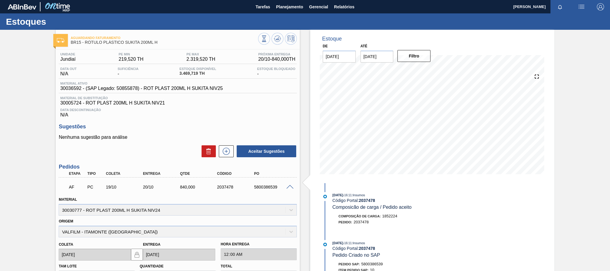
scroll to position [89, 0]
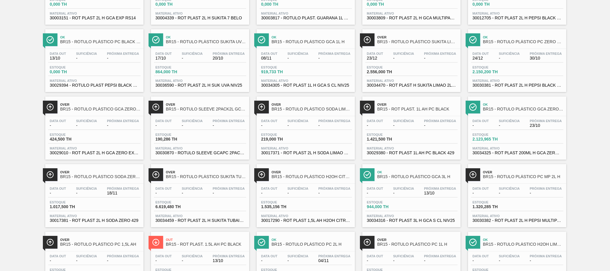
scroll to position [479, 0]
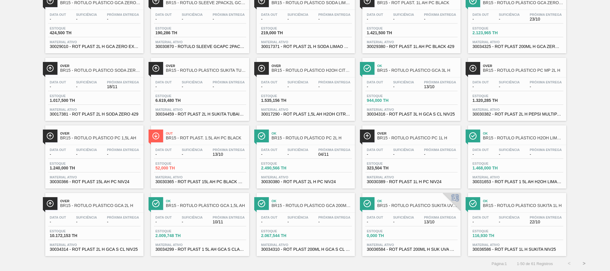
click at [582, 265] on button ">" at bounding box center [583, 263] width 15 height 15
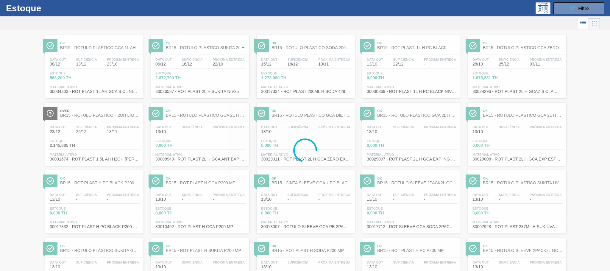
scroll to position [0, 0]
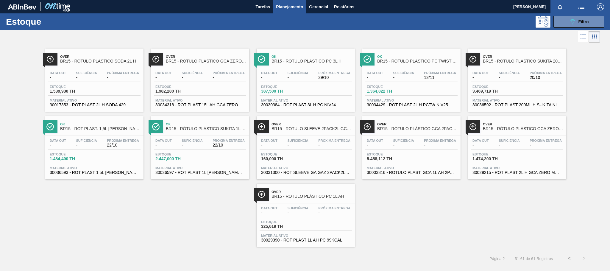
click at [497, 93] on span "3.469,719 TH" at bounding box center [493, 91] width 42 height 4
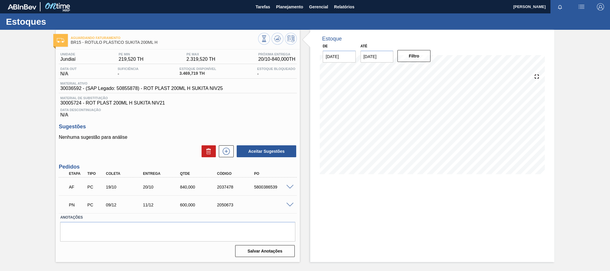
click at [291, 189] on span at bounding box center [289, 187] width 7 height 4
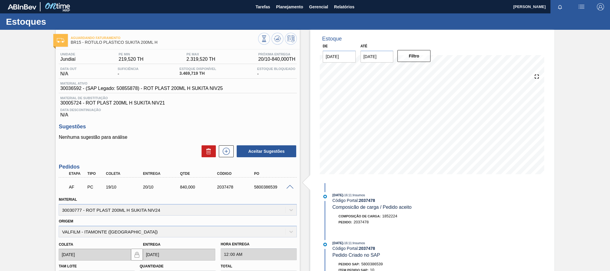
click at [288, 188] on span at bounding box center [289, 187] width 7 height 4
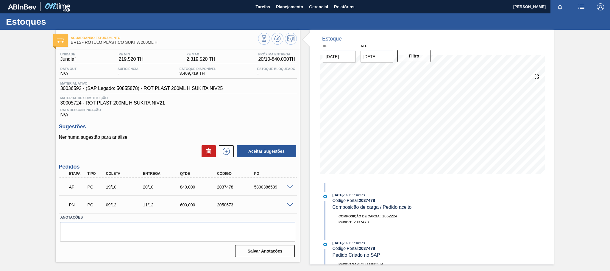
click at [288, 207] on span at bounding box center [289, 205] width 7 height 4
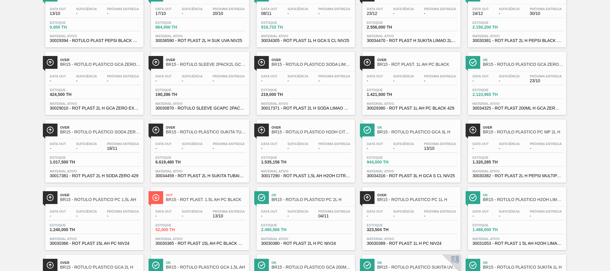
scroll to position [479, 0]
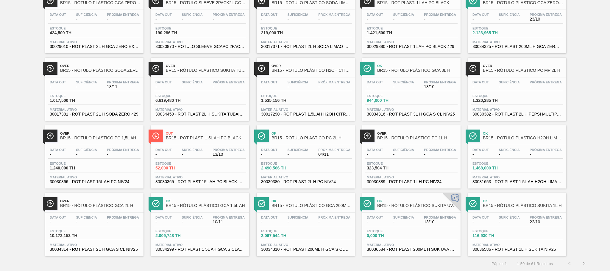
click at [585, 262] on button ">" at bounding box center [583, 263] width 15 height 15
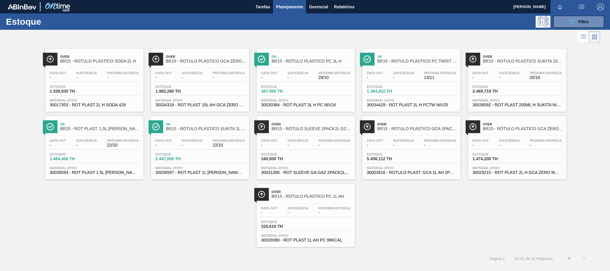
scroll to position [0, 0]
click at [569, 259] on button "<" at bounding box center [569, 258] width 15 height 15
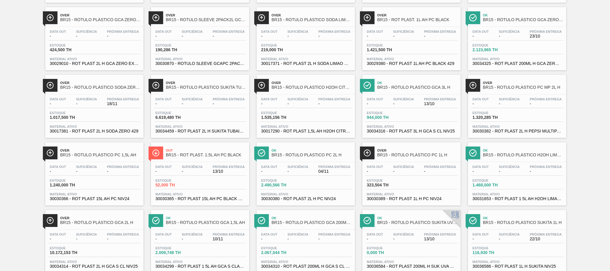
scroll to position [479, 0]
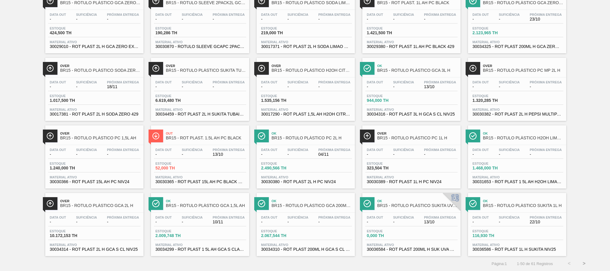
click at [408, 223] on span "-" at bounding box center [403, 222] width 21 height 4
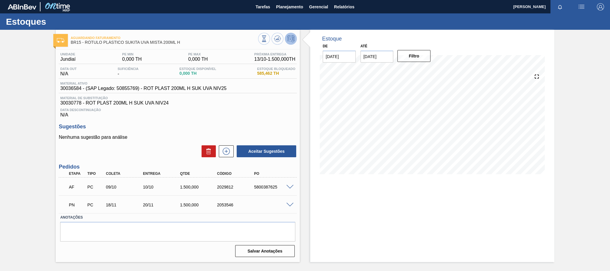
click at [296, 187] on div at bounding box center [291, 186] width 12 height 4
click at [289, 187] on span at bounding box center [289, 187] width 7 height 4
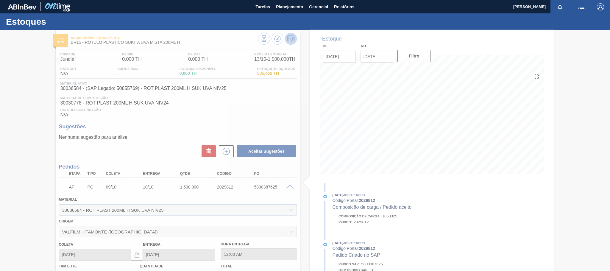
click at [289, 187] on div at bounding box center [305, 150] width 610 height 241
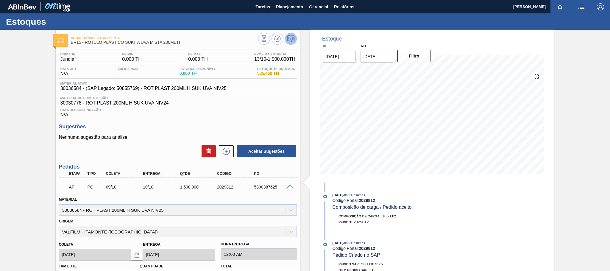
click at [290, 188] on span at bounding box center [289, 187] width 7 height 4
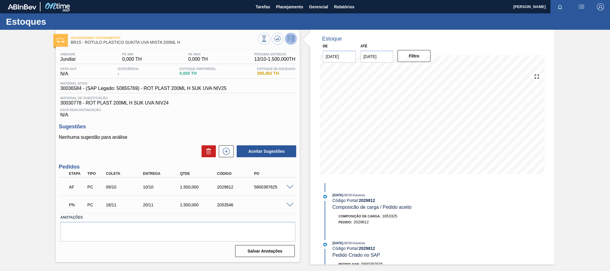
click at [288, 205] on span at bounding box center [289, 205] width 7 height 4
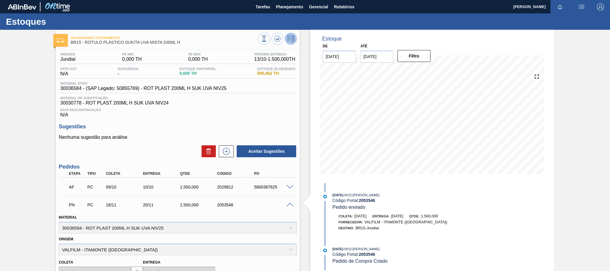
click at [289, 188] on span at bounding box center [289, 187] width 7 height 4
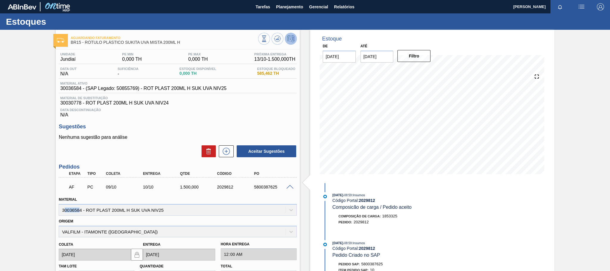
drag, startPoint x: 80, startPoint y: 212, endPoint x: 63, endPoint y: 213, distance: 17.0
click at [63, 213] on div "Material 30036584 - ROT PLAST 200ML H SUK UVA NIV25" at bounding box center [178, 205] width 238 height 20
click at [82, 212] on div "Material 30036584 - ROT PLAST 200ML H SUK UVA NIV25" at bounding box center [178, 205] width 238 height 20
drag, startPoint x: 82, startPoint y: 212, endPoint x: 63, endPoint y: 211, distance: 19.7
click at [63, 211] on div "Material 30036584 - ROT PLAST 200ML H SUK UVA NIV25" at bounding box center [178, 205] width 238 height 20
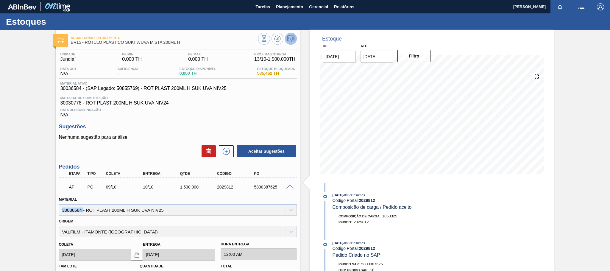
copy div "30036584"
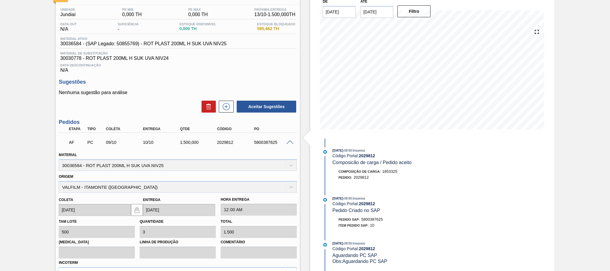
click at [206, 151] on div "Material 30036584 - ROT PLAST 200ML H SUK UVA NIV25" at bounding box center [177, 160] width 243 height 22
click at [498, 236] on div "Estoque De [DATE] Até [DATE] Filtro [DATE] 08:59 : Insumos Código Portal: 20298…" at bounding box center [432, 246] width 244 height 523
click at [289, 145] on span at bounding box center [289, 142] width 7 height 4
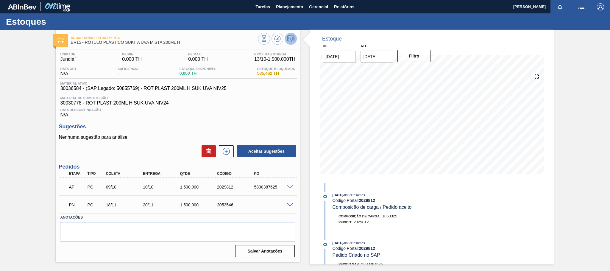
scroll to position [0, 0]
click at [289, 189] on span at bounding box center [289, 187] width 7 height 4
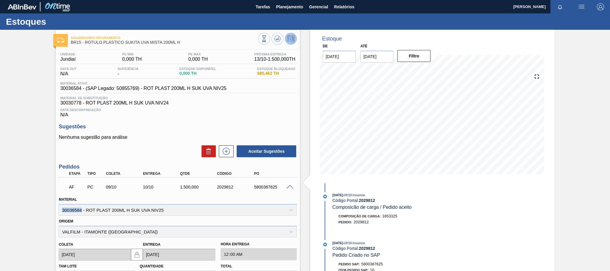
drag, startPoint x: 81, startPoint y: 215, endPoint x: 55, endPoint y: 214, distance: 25.9
click at [56, 214] on div "Unidade Jundiaí PE MIN 0,000 TH PE MAX 0,000 TH Próxima Entrega 13/10 - 1.500,0…" at bounding box center [178, 226] width 244 height 354
copy div "30036584"
click at [282, 8] on span "Planejamento" at bounding box center [289, 6] width 27 height 7
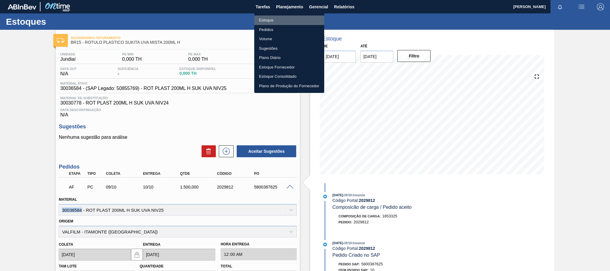
click at [287, 20] on li "Estoque" at bounding box center [289, 20] width 70 height 10
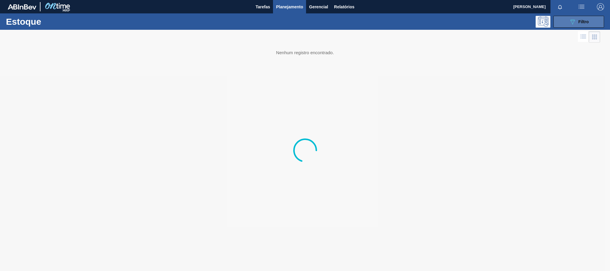
click at [577, 23] on div "089F7B8B-B2A5-4AFE-B5C0-19BA573D28AC Filtro" at bounding box center [579, 21] width 20 height 7
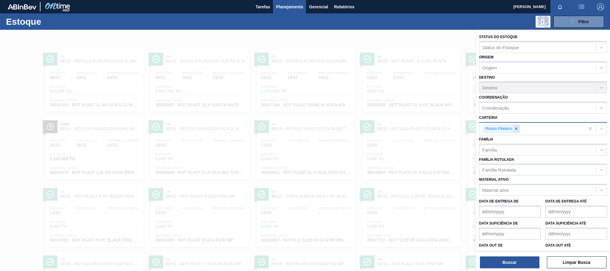
click at [517, 131] on div at bounding box center [516, 128] width 7 height 7
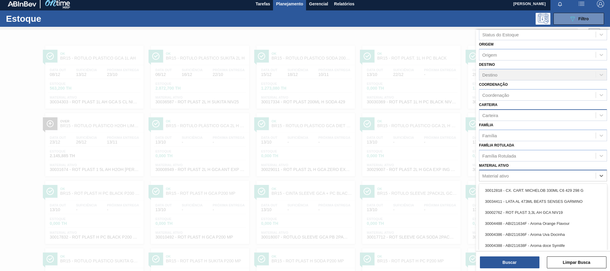
click at [508, 178] on div "Material ativo" at bounding box center [495, 175] width 26 height 5
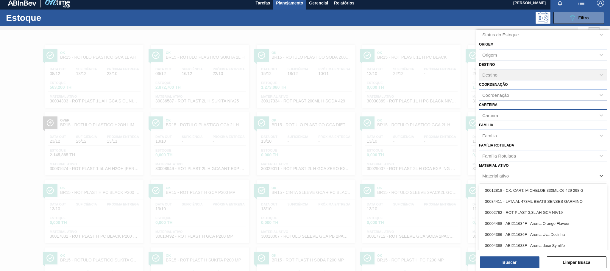
paste ativo "30002729"
type ativo "30002729"
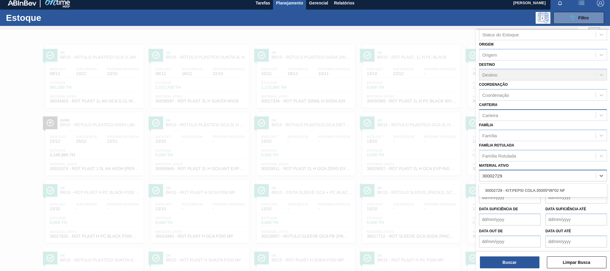
scroll to position [4, 0]
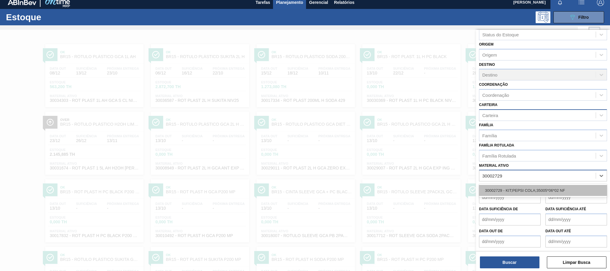
click at [517, 188] on div "30002729 - KIT;PEPSI COLA;35005*06*02 NF" at bounding box center [543, 190] width 128 height 11
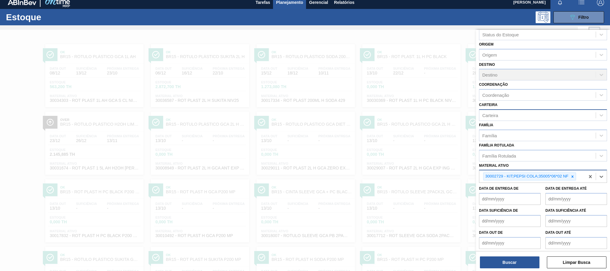
paste ativo "30006636"
type ativo "30006636"
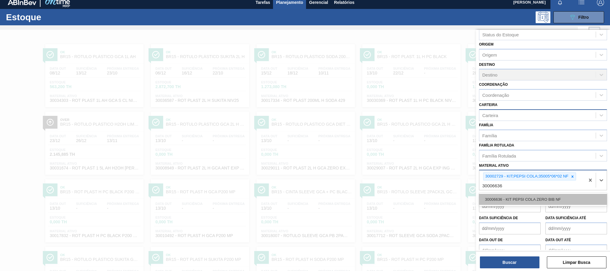
click at [545, 201] on div "30006636 - KIT PEPSI COLA ZERO BIB NF" at bounding box center [543, 199] width 128 height 11
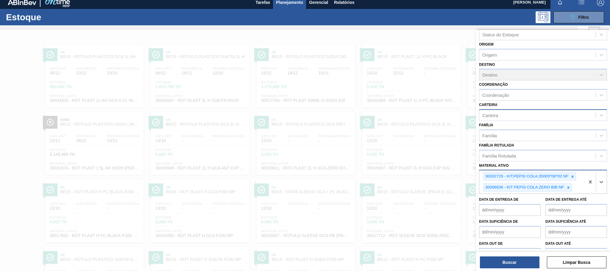
paste ativo "30002876"
type ativo "30002876"
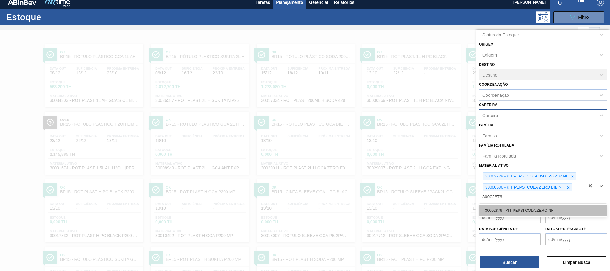
click at [529, 212] on div "30002876 - KIT PEPSI COLA ZERO NF" at bounding box center [543, 210] width 128 height 11
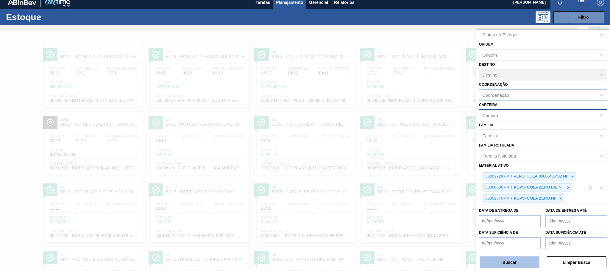
click at [521, 263] on button "Buscar" at bounding box center [510, 262] width 60 height 12
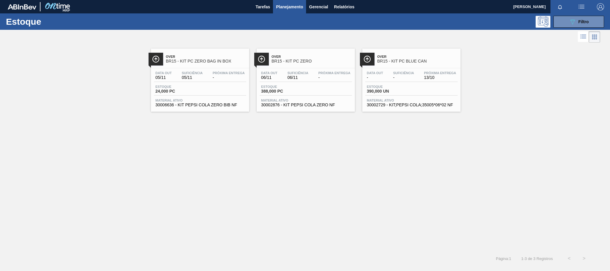
click at [192, 88] on span "Estoque" at bounding box center [176, 87] width 42 height 4
click at [329, 75] on div "Próxima Entrega -" at bounding box center [334, 75] width 35 height 9
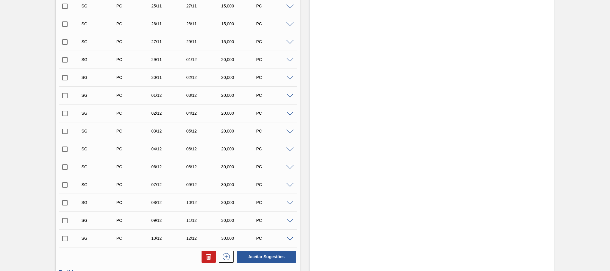
scroll to position [515, 0]
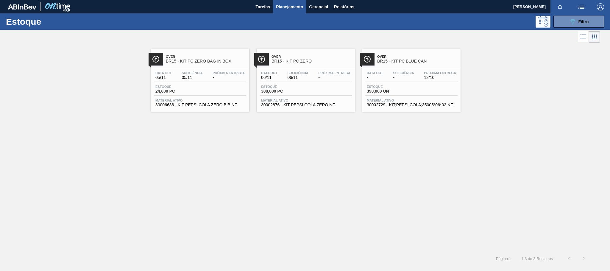
click at [431, 63] on span "BR15 - KIT PC BLUE CAN" at bounding box center [417, 61] width 80 height 4
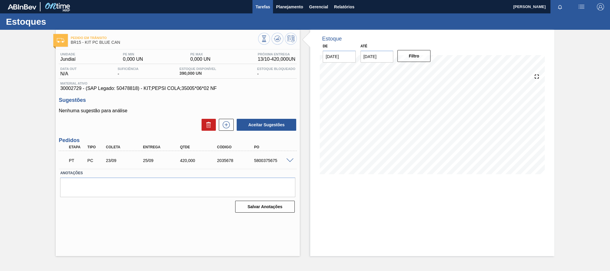
click at [258, 8] on span "Tarefas" at bounding box center [262, 6] width 15 height 7
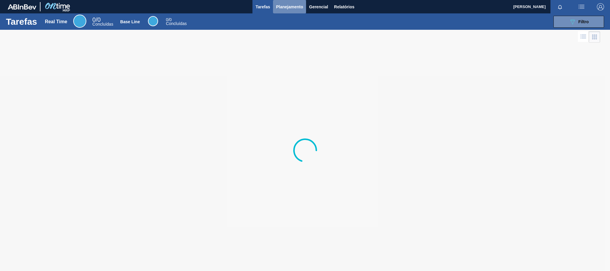
click at [291, 8] on span "Planejamento" at bounding box center [289, 6] width 27 height 7
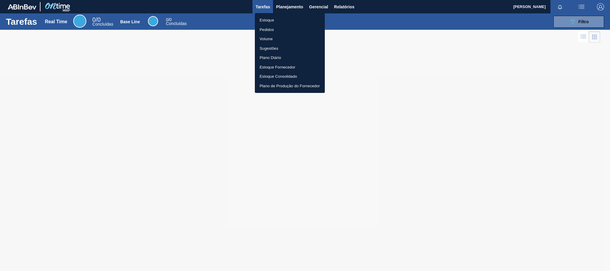
click at [283, 19] on li "Estoque" at bounding box center [290, 20] width 70 height 10
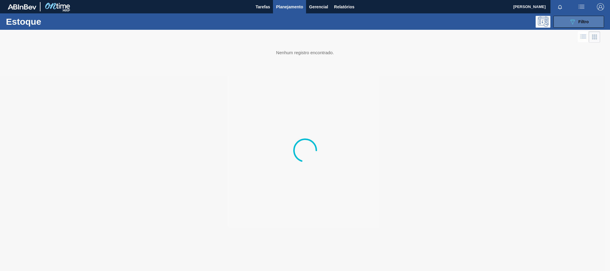
click at [577, 21] on div "089F7B8B-B2A5-4AFE-B5C0-19BA573D28AC Filtro" at bounding box center [579, 21] width 20 height 7
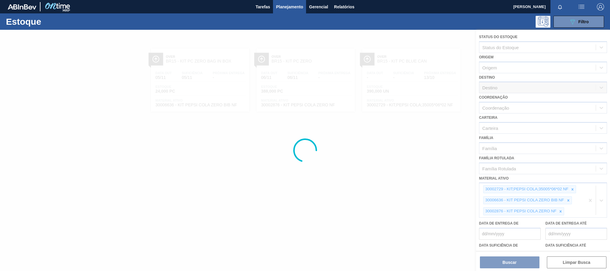
click at [589, 200] on div at bounding box center [305, 150] width 610 height 241
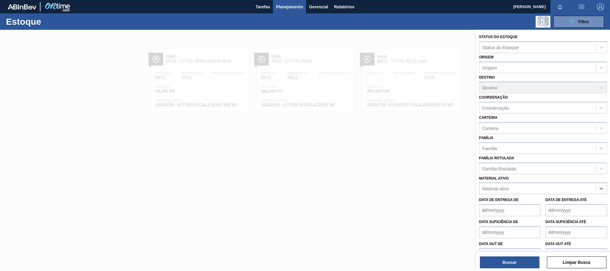
paste ativo "30031885"
click at [556, 204] on div "No options" at bounding box center [543, 203] width 128 height 10
click at [548, 203] on div "No options" at bounding box center [543, 203] width 128 height 10
type ativo "30031885"
paste ativo "30034006"
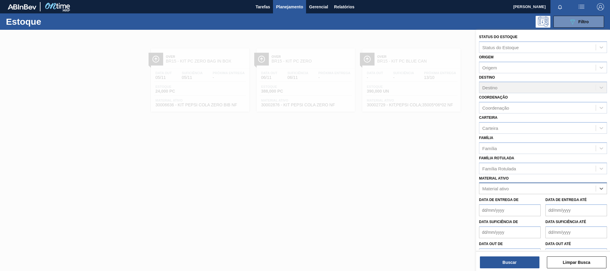
type ativo "30034006"
click at [566, 208] on div "30034006 - AROMA REDMIX RJ6159049" at bounding box center [543, 203] width 128 height 11
paste ativo "30031885"
type ativo "30031885"
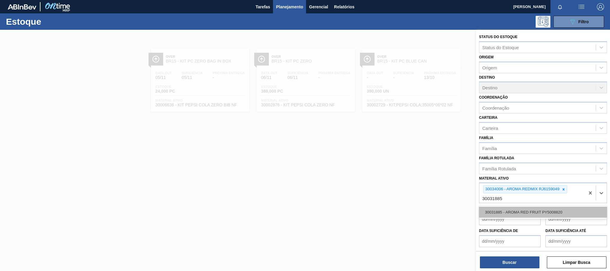
click at [549, 209] on div "30031885 - AROMA RED FRUIT PY5008820" at bounding box center [543, 212] width 128 height 11
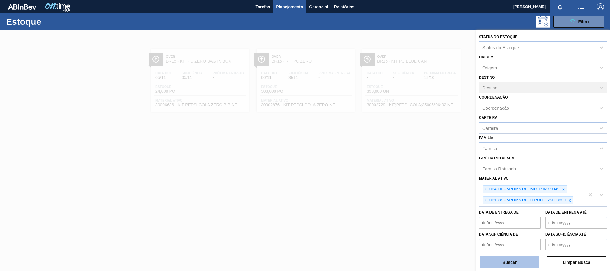
click at [515, 258] on button "Buscar" at bounding box center [510, 262] width 60 height 12
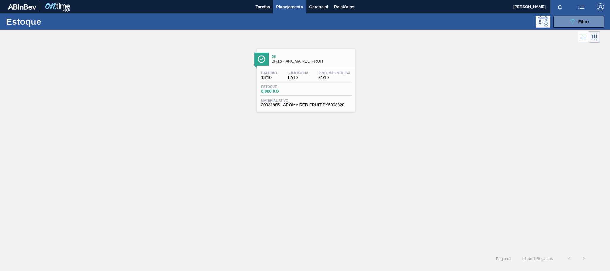
click at [264, 74] on span "Data out" at bounding box center [269, 73] width 16 height 4
